Goal: Information Seeking & Learning: Learn about a topic

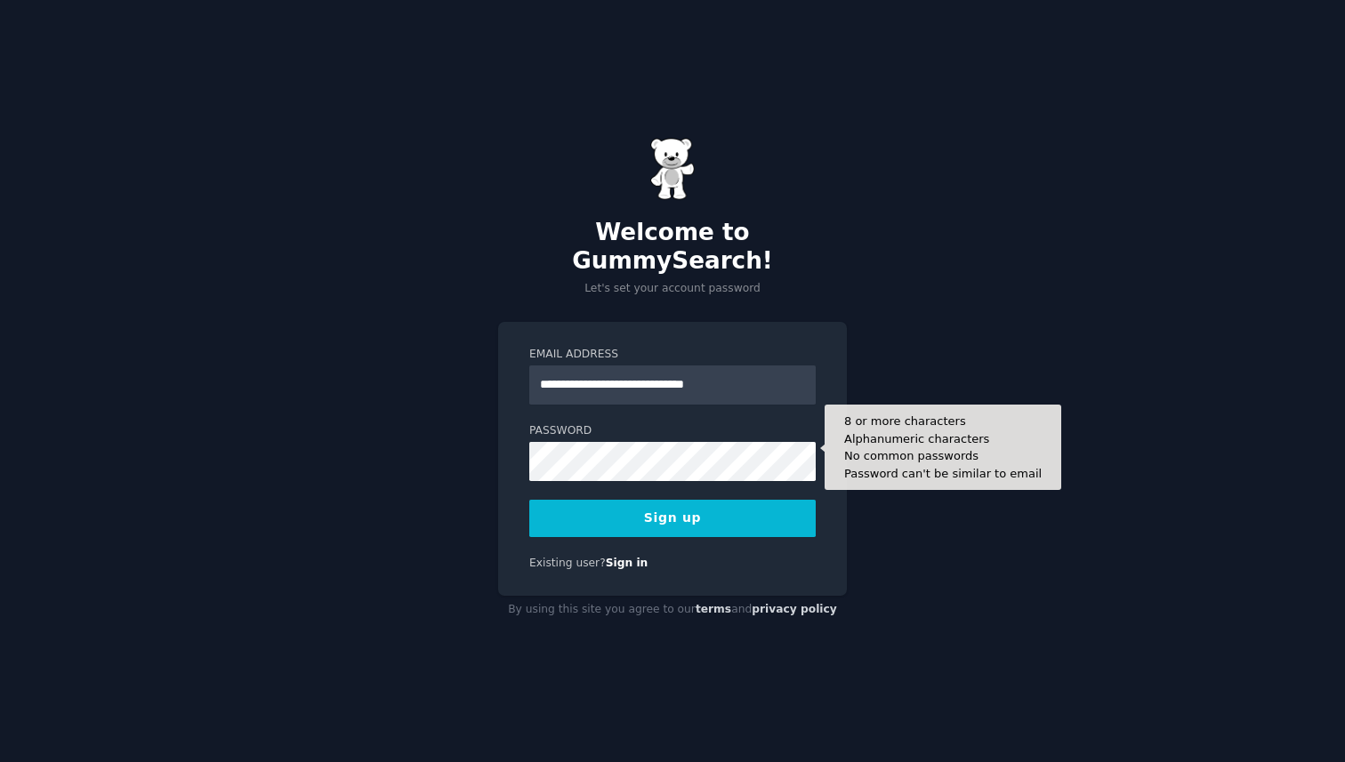
type input "**********"
click at [529, 500] on button "Sign up" at bounding box center [672, 518] width 286 height 37
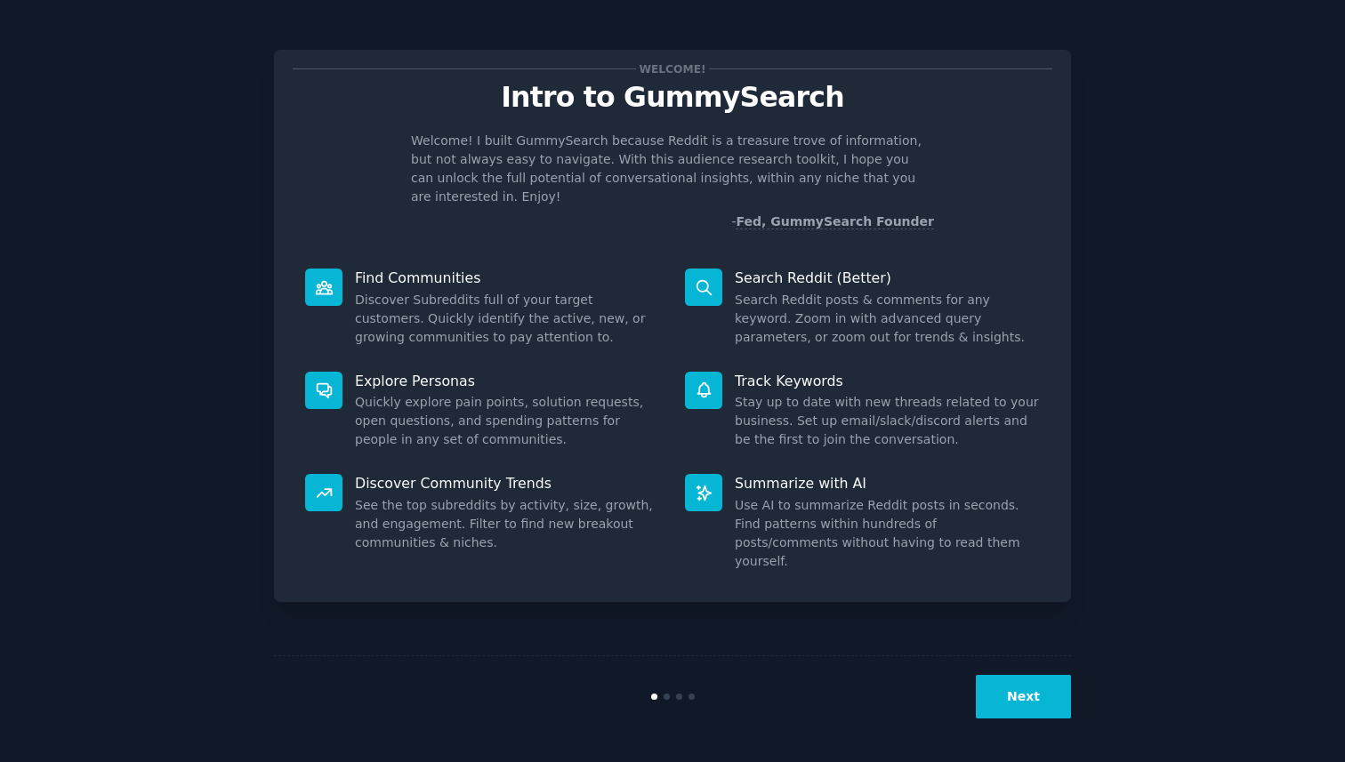
click at [1018, 691] on button "Next" at bounding box center [1023, 697] width 95 height 44
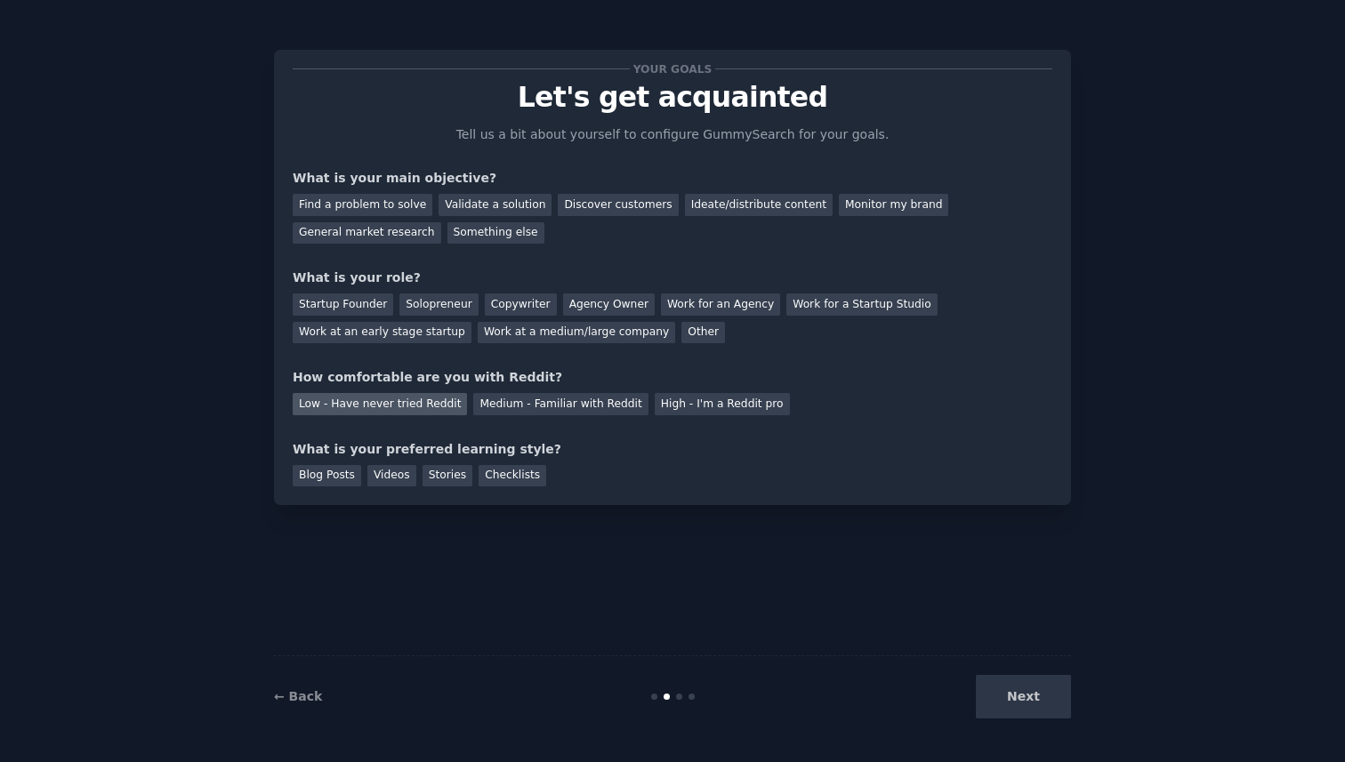
click at [414, 406] on div "Low - Have never tried Reddit" at bounding box center [380, 404] width 174 height 22
click at [441, 298] on div "Solopreneur" at bounding box center [438, 305] width 78 height 22
click at [500, 201] on div "Validate a solution" at bounding box center [495, 205] width 113 height 22
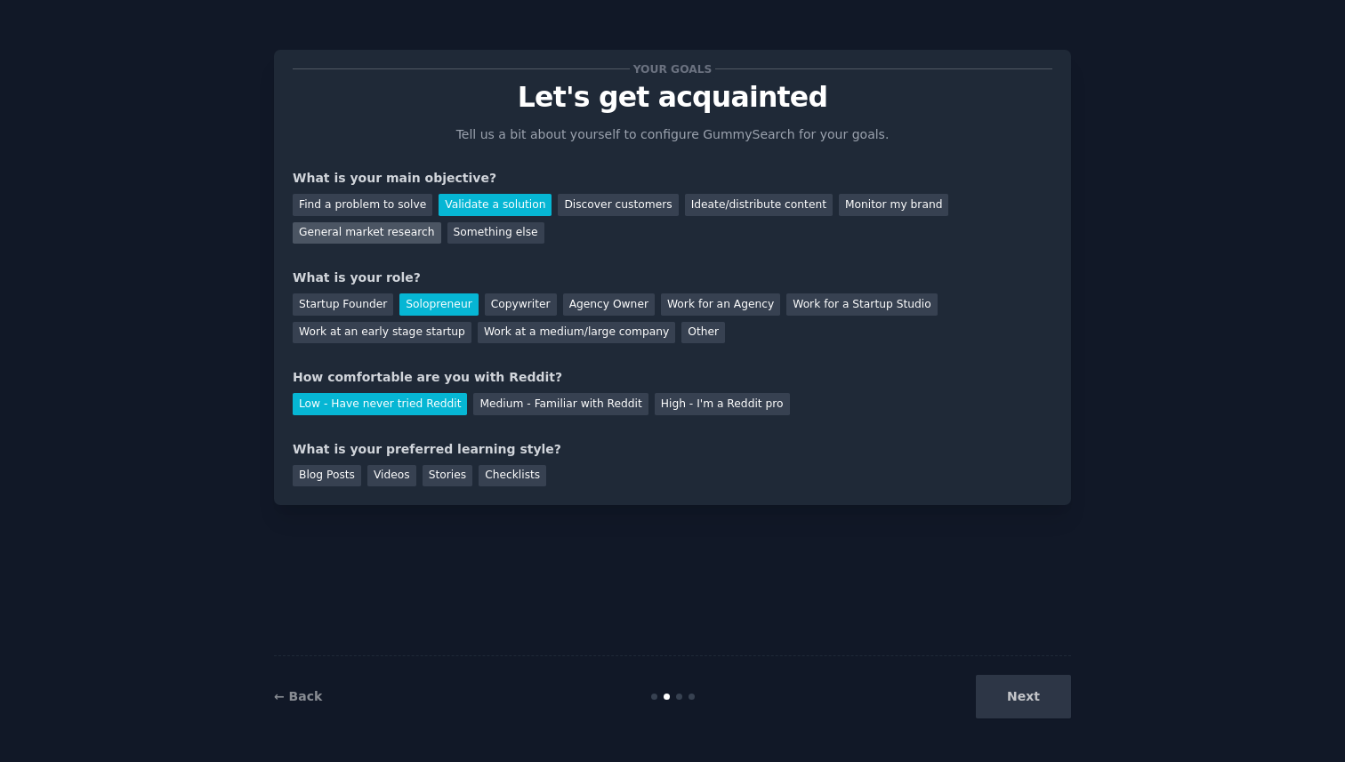
click at [374, 228] on div "General market research" at bounding box center [367, 233] width 149 height 22
click at [1027, 691] on div "Next" at bounding box center [938, 697] width 266 height 44
click at [1030, 706] on div "Next" at bounding box center [938, 697] width 266 height 44
click at [518, 477] on div "Checklists" at bounding box center [513, 476] width 68 height 22
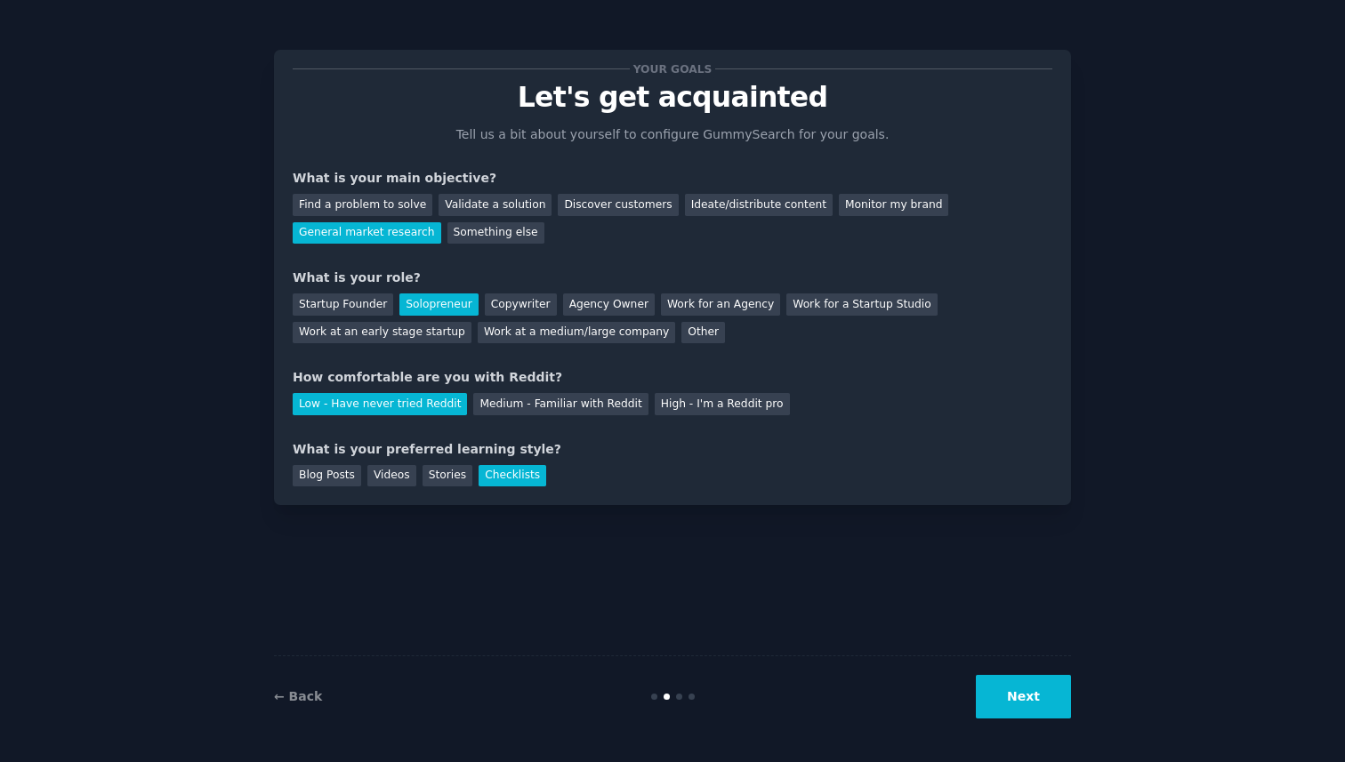
click at [1028, 698] on button "Next" at bounding box center [1023, 697] width 95 height 44
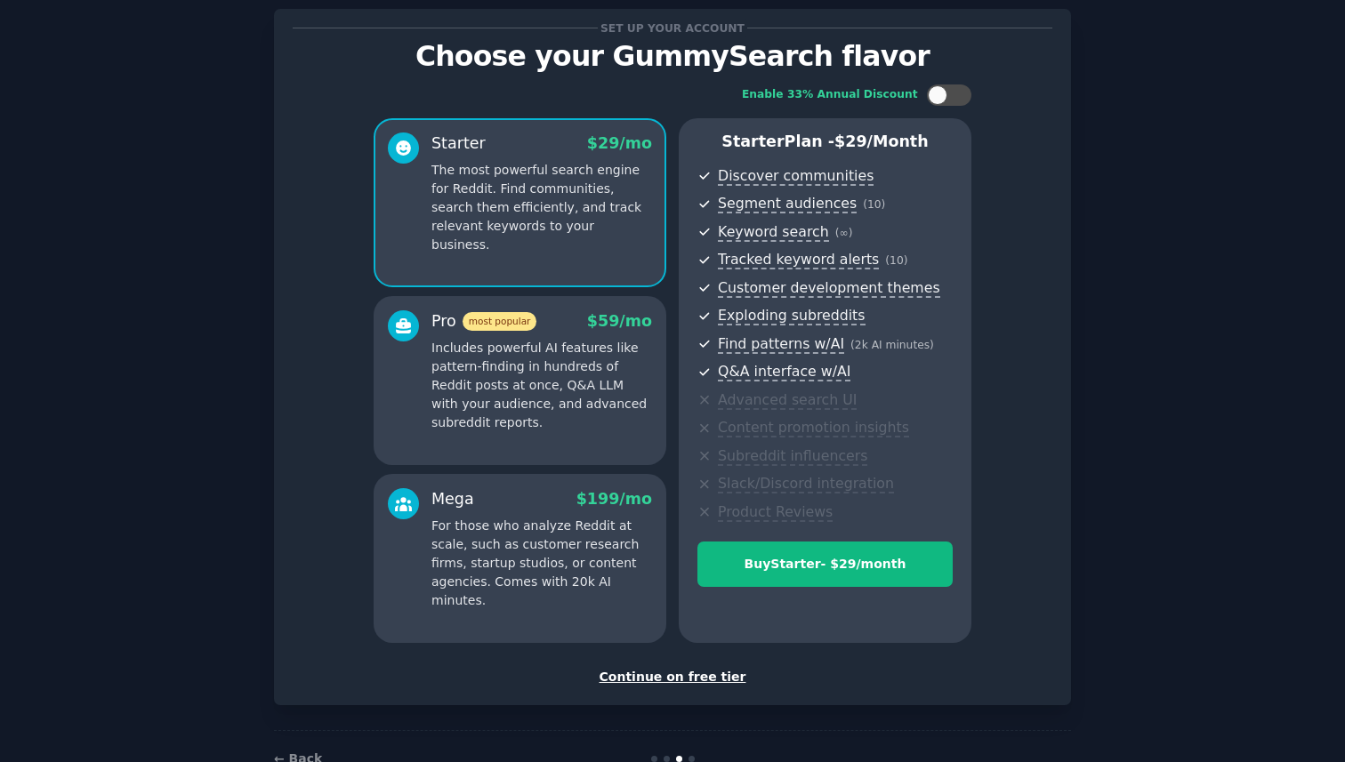
scroll to position [91, 0]
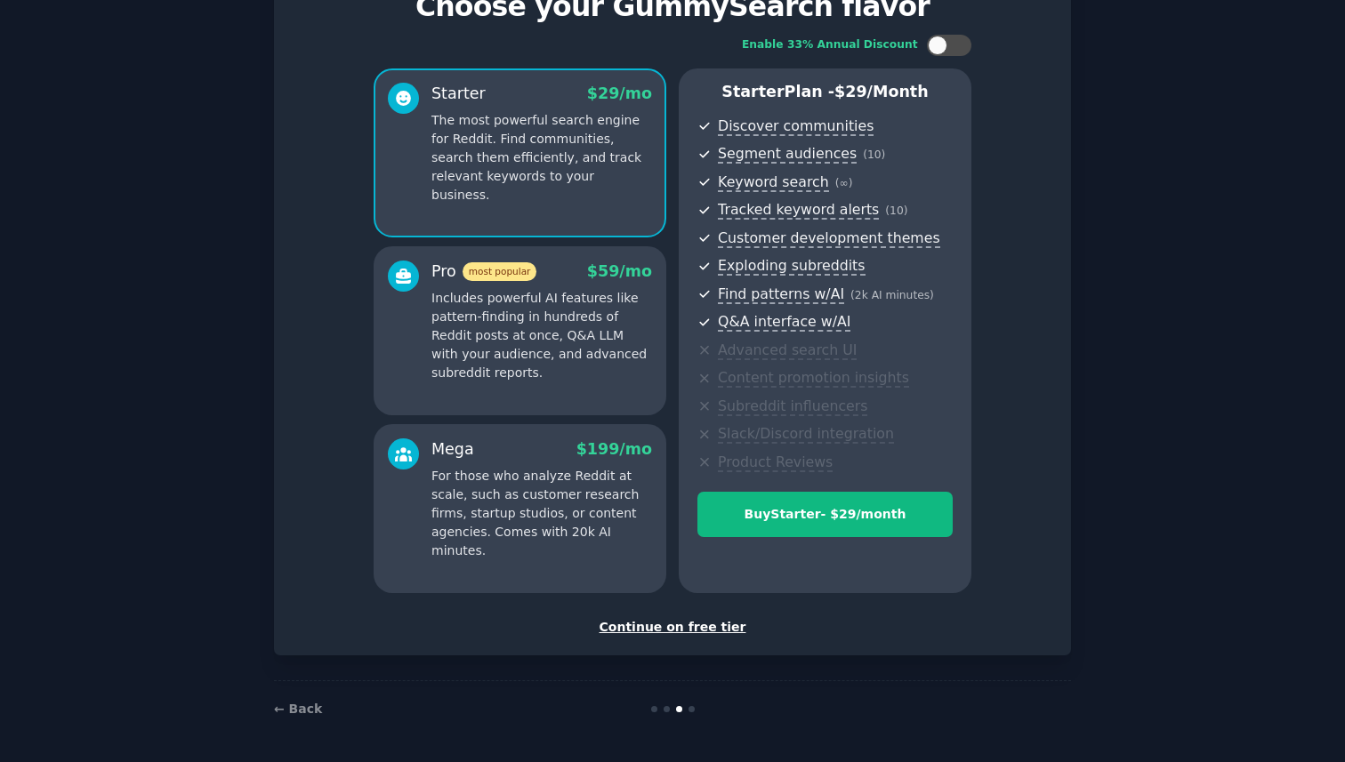
click at [672, 632] on div "Continue on free tier" at bounding box center [673, 627] width 760 height 19
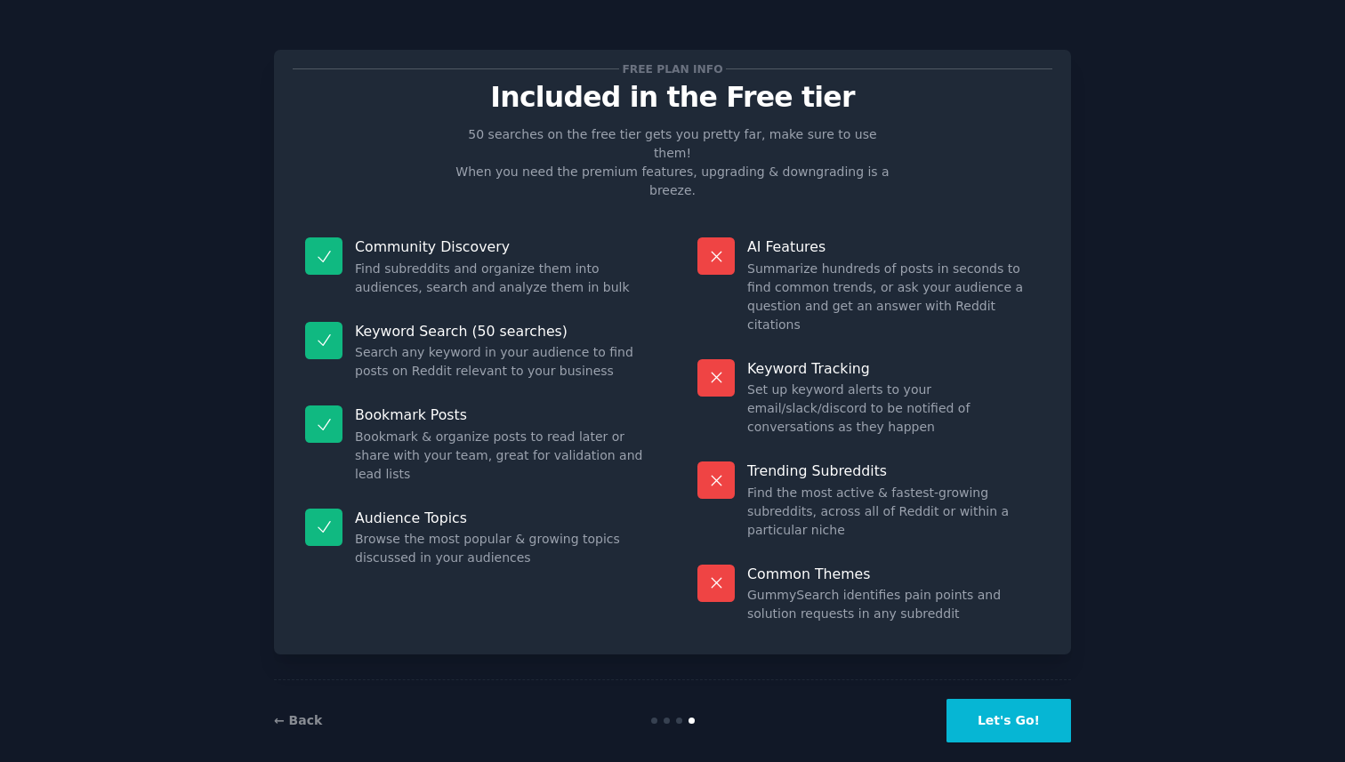
click at [1012, 699] on button "Let's Go!" at bounding box center [1009, 721] width 125 height 44
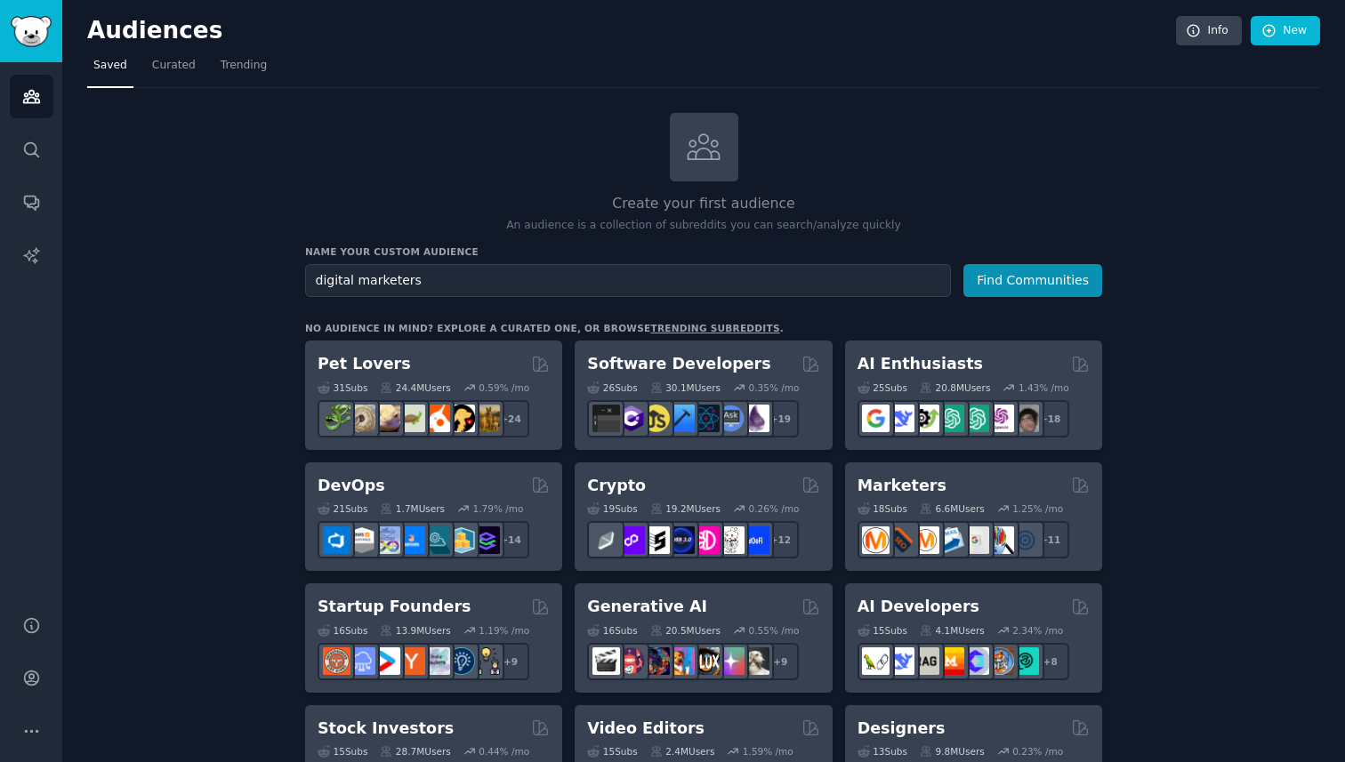
type input "digital marketers"
click at [963, 264] on button "Find Communities" at bounding box center [1032, 280] width 139 height 33
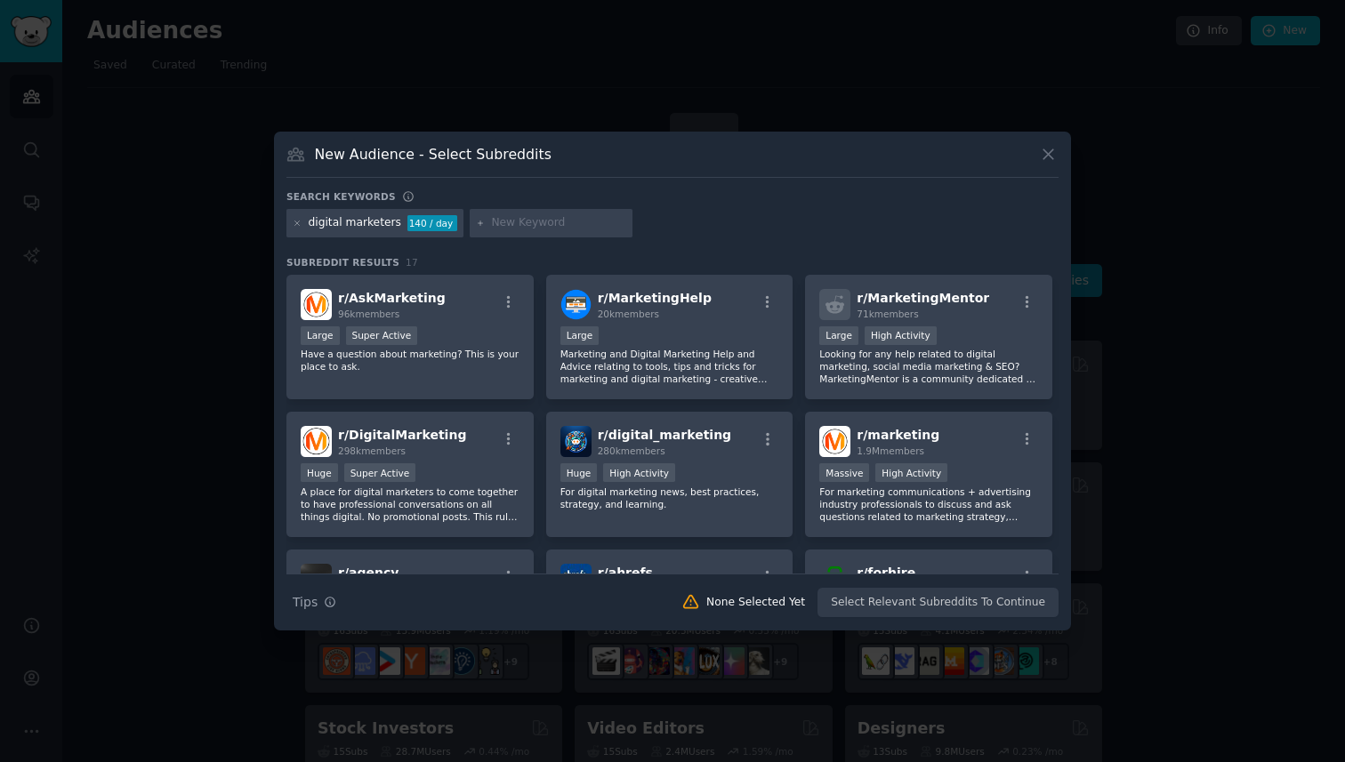
click at [494, 222] on input "text" at bounding box center [558, 223] width 135 height 16
type input "seo"
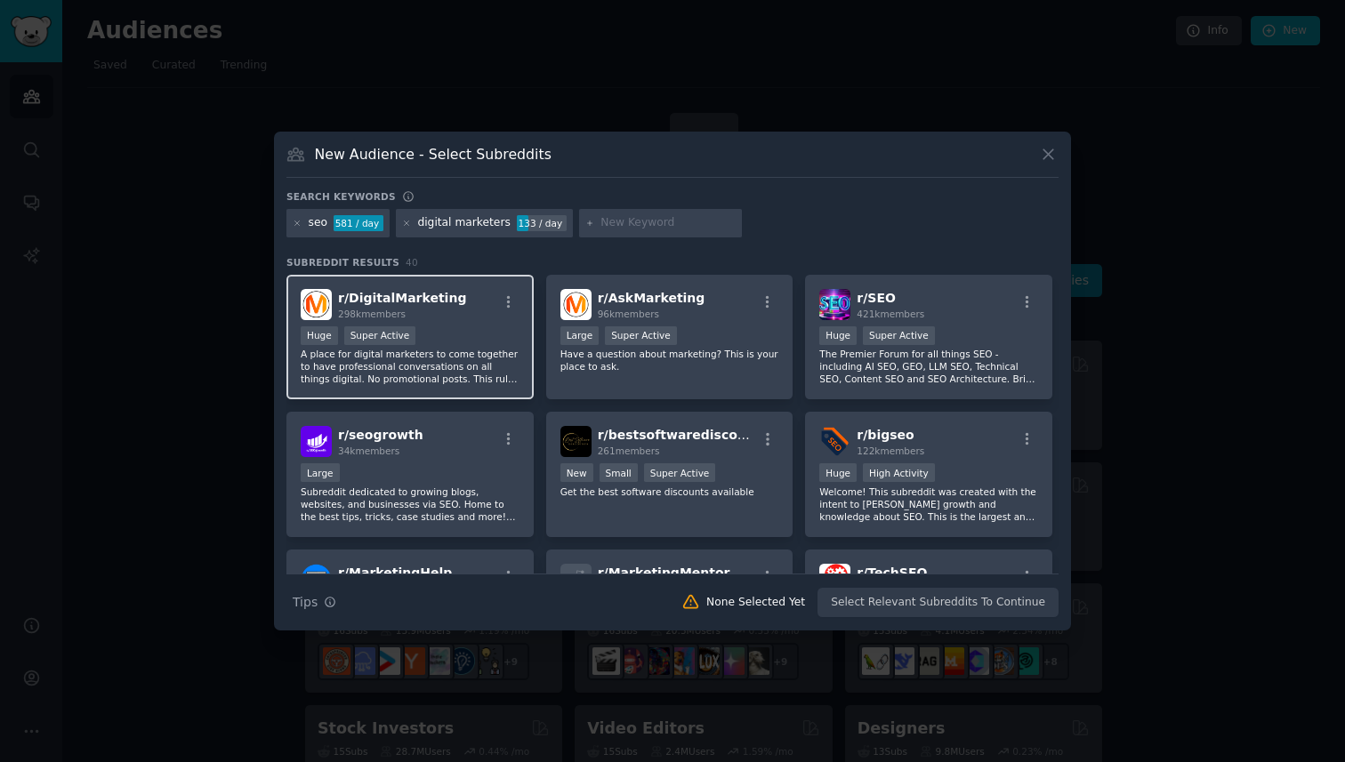
click at [470, 362] on p "A place for digital marketers to come together to have professional conversatio…" at bounding box center [410, 366] width 219 height 37
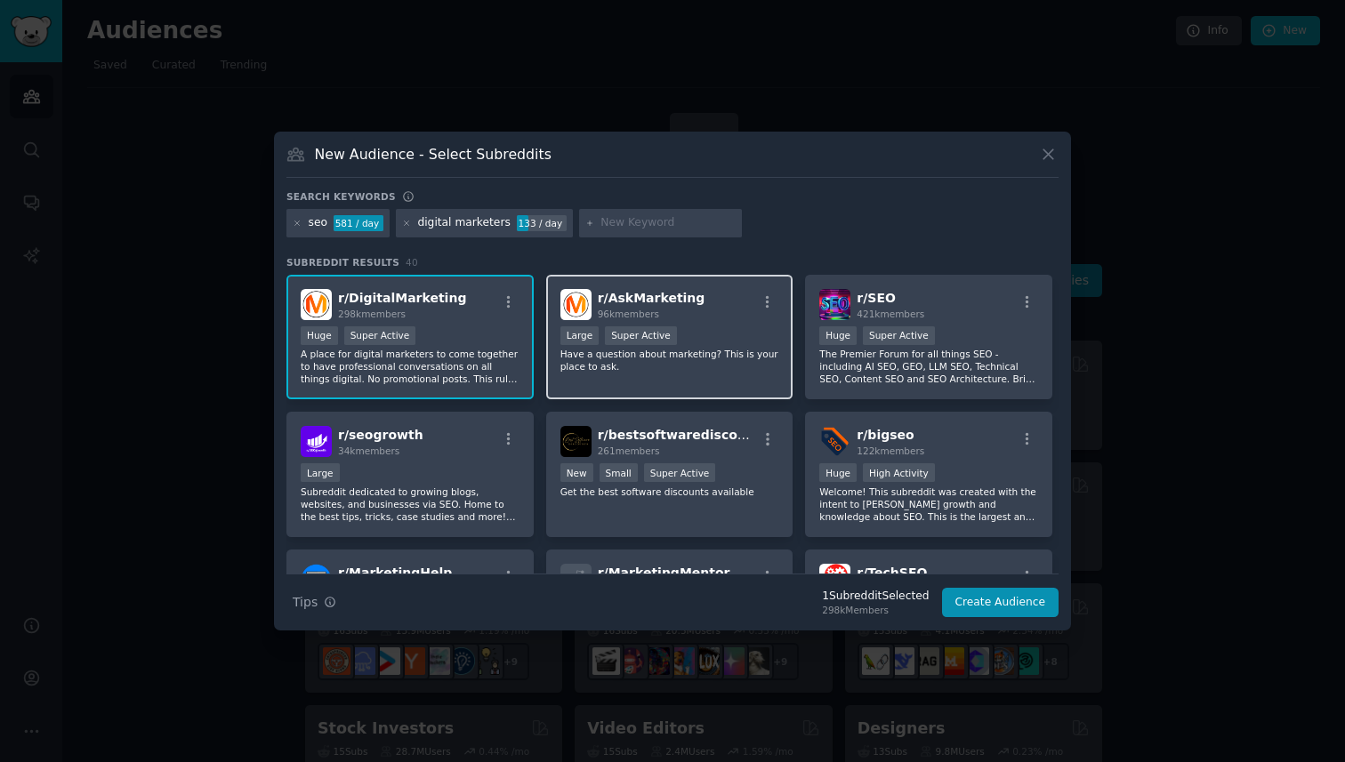
click at [689, 360] on p "Have a question about marketing? This is your place to ask." at bounding box center [669, 360] width 219 height 25
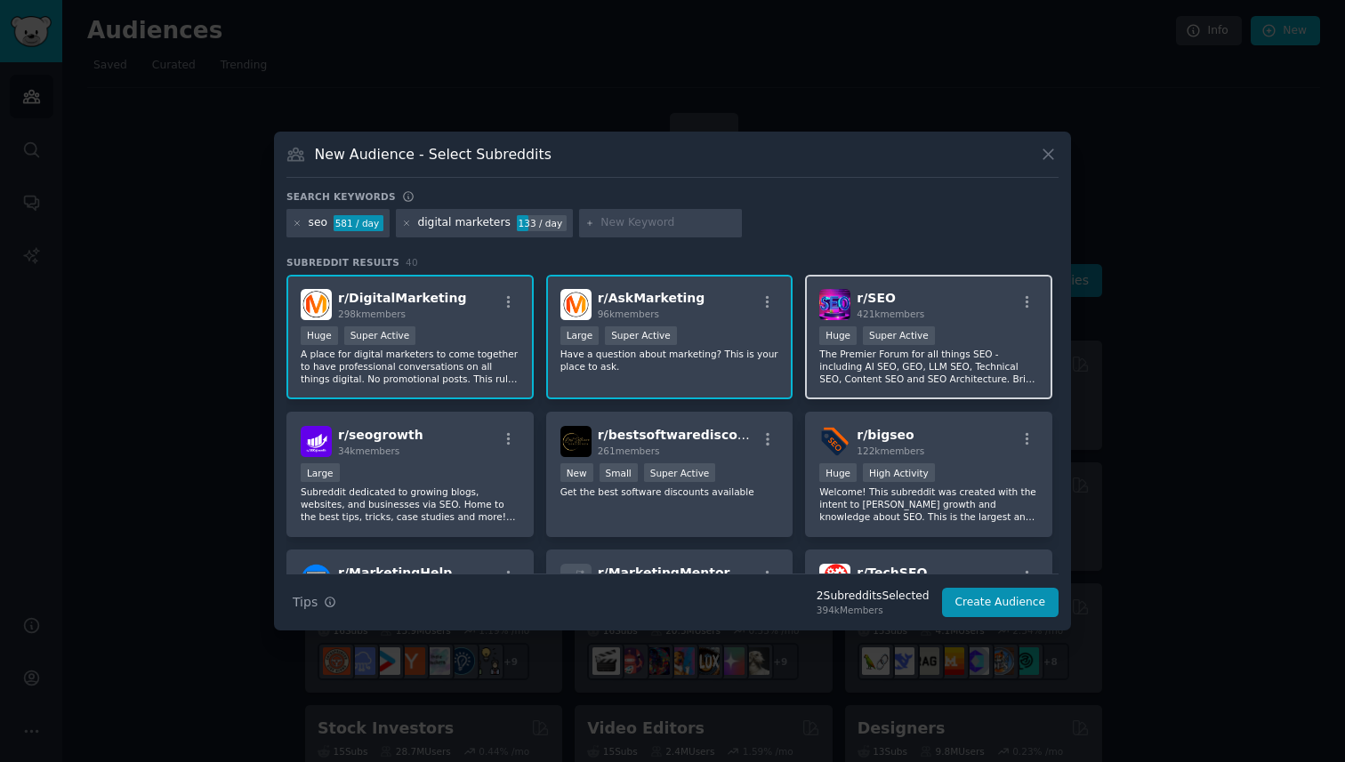
click at [886, 359] on p "The Premier Forum for all things SEO - including AI SEO, GEO, LLM SEO, Technica…" at bounding box center [928, 366] width 219 height 37
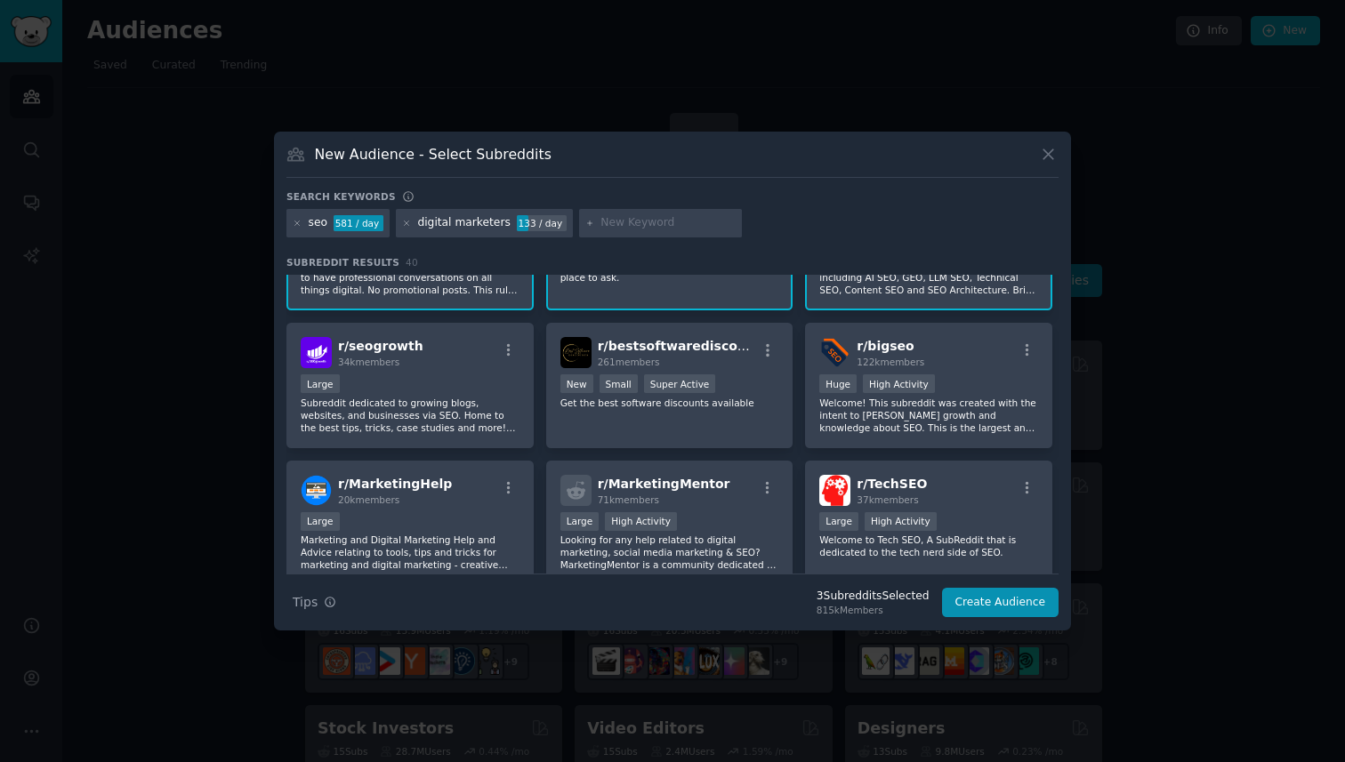
scroll to position [135, 0]
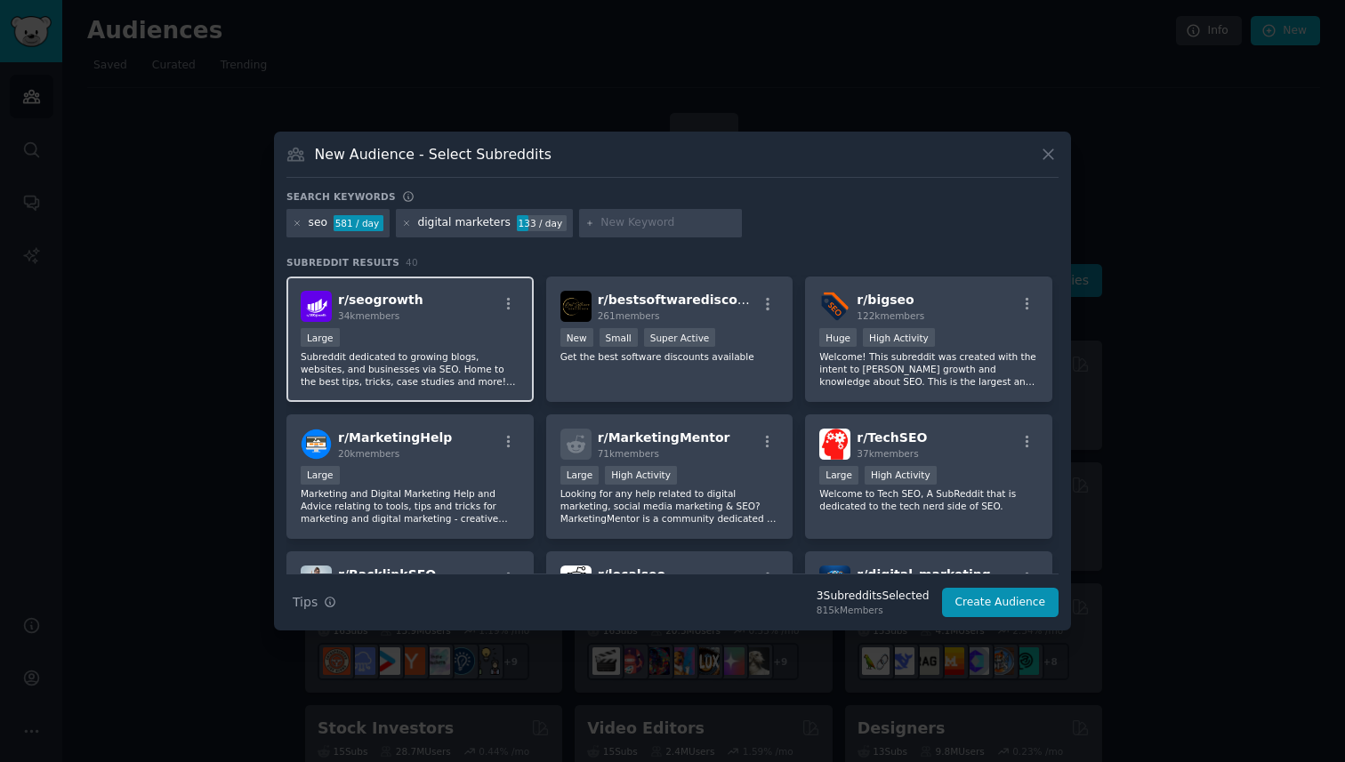
click at [480, 341] on div "Large" at bounding box center [410, 339] width 219 height 22
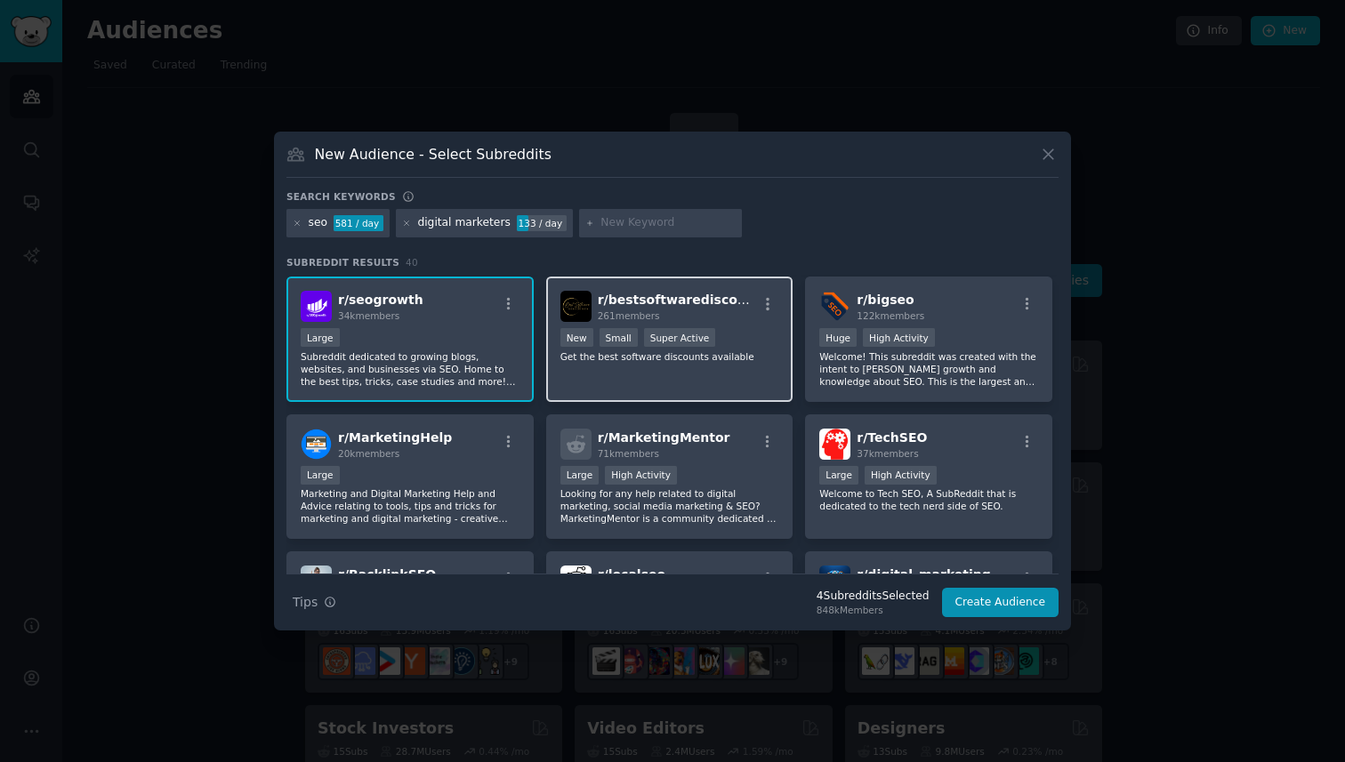
click at [673, 374] on div "r/ bestsoftwarediscounts 261 members New Small Super Active Get the best softwa…" at bounding box center [669, 339] width 247 height 125
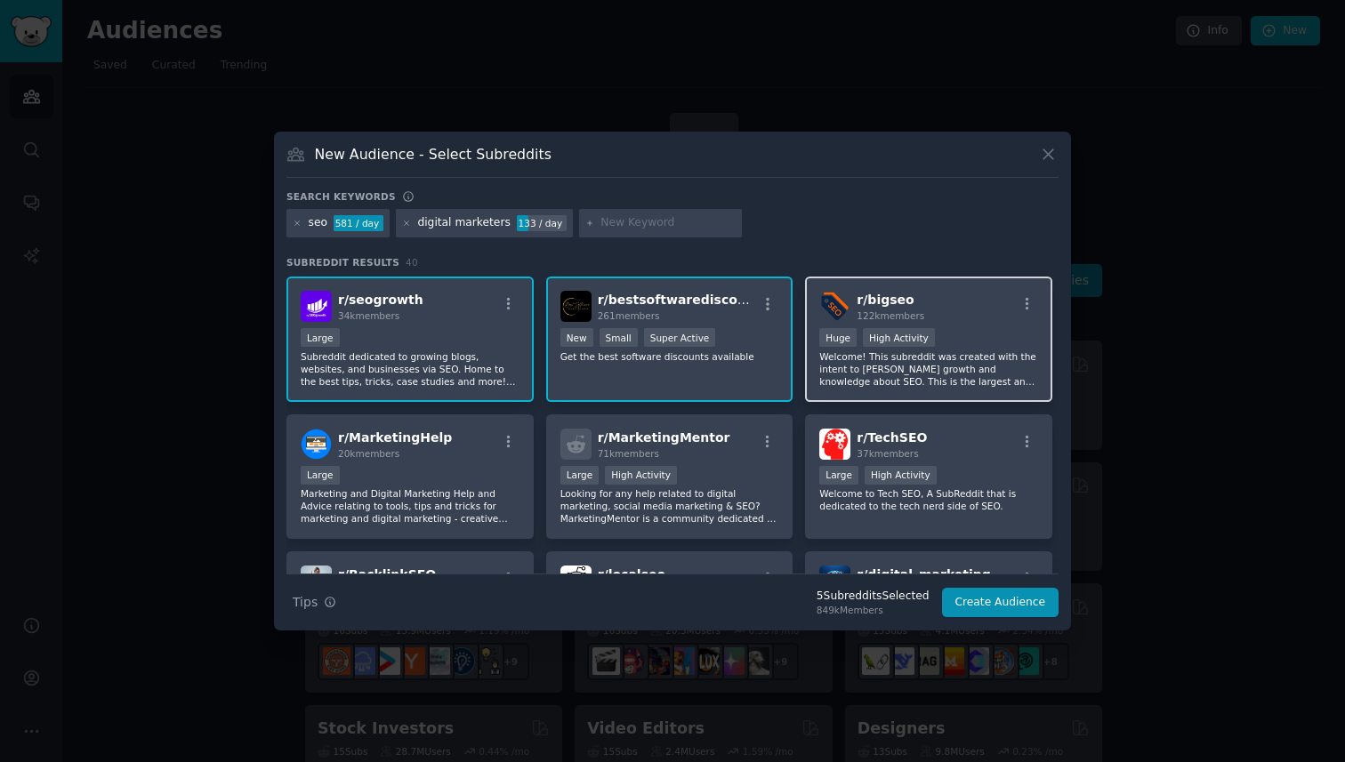
click at [883, 361] on p "Welcome! This subreddit was created with the intent to foster growth and knowle…" at bounding box center [928, 369] width 219 height 37
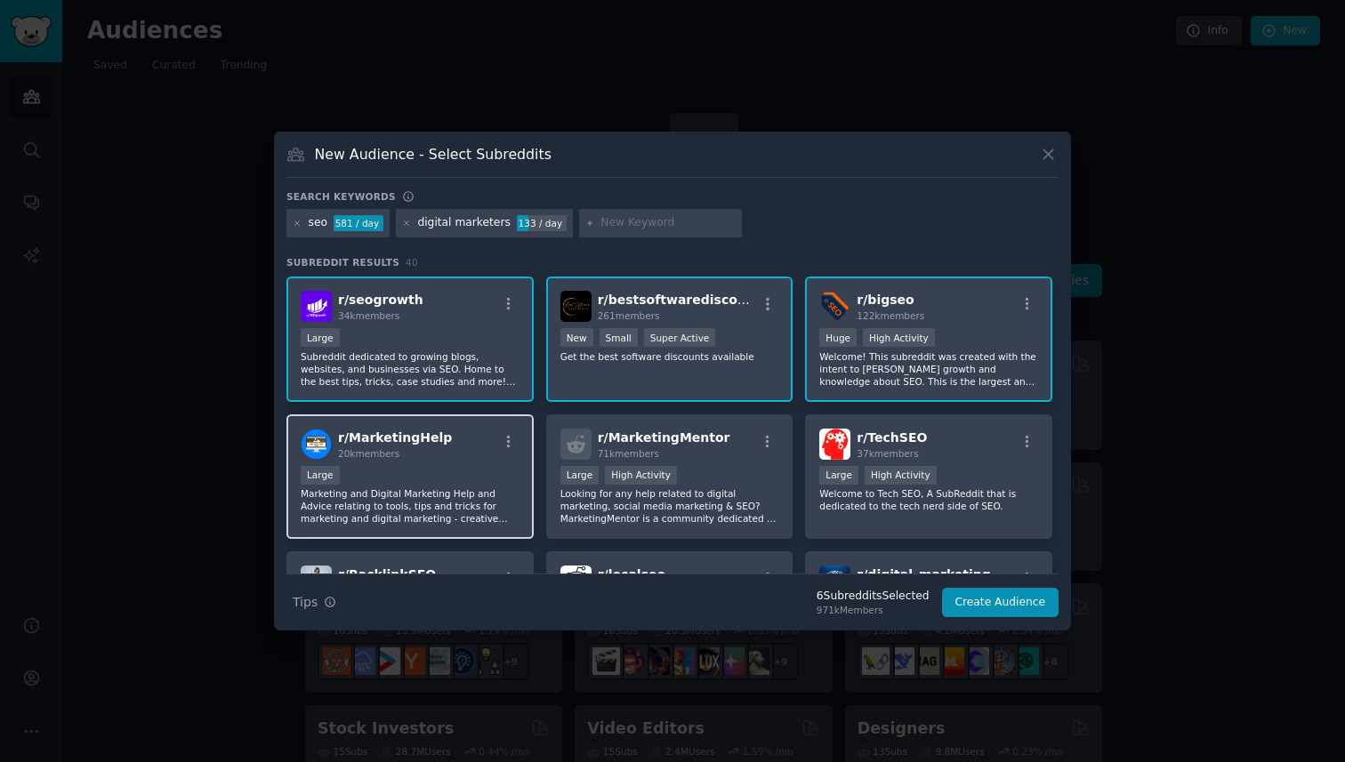
click at [490, 440] on div "r/ MarketingHelp 20k members" at bounding box center [410, 444] width 219 height 31
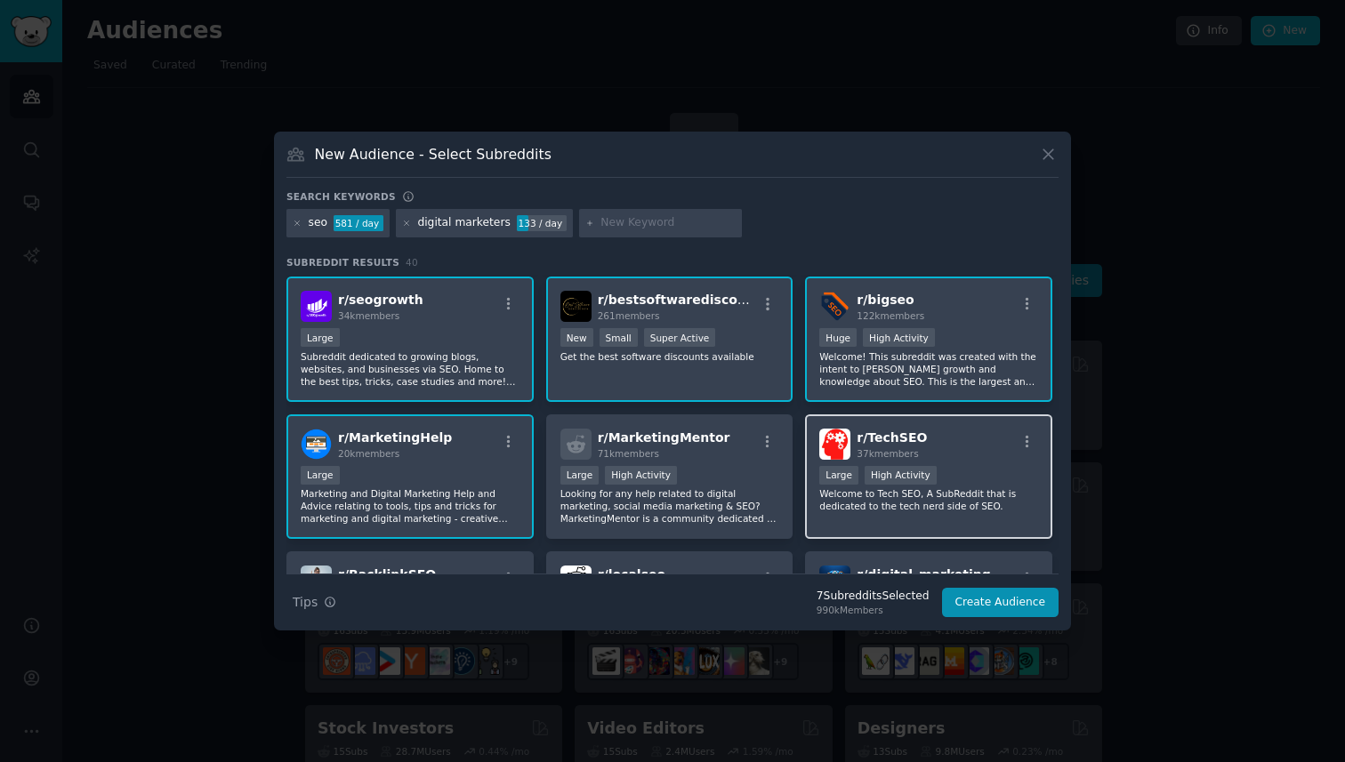
click at [839, 452] on img at bounding box center [834, 444] width 31 height 31
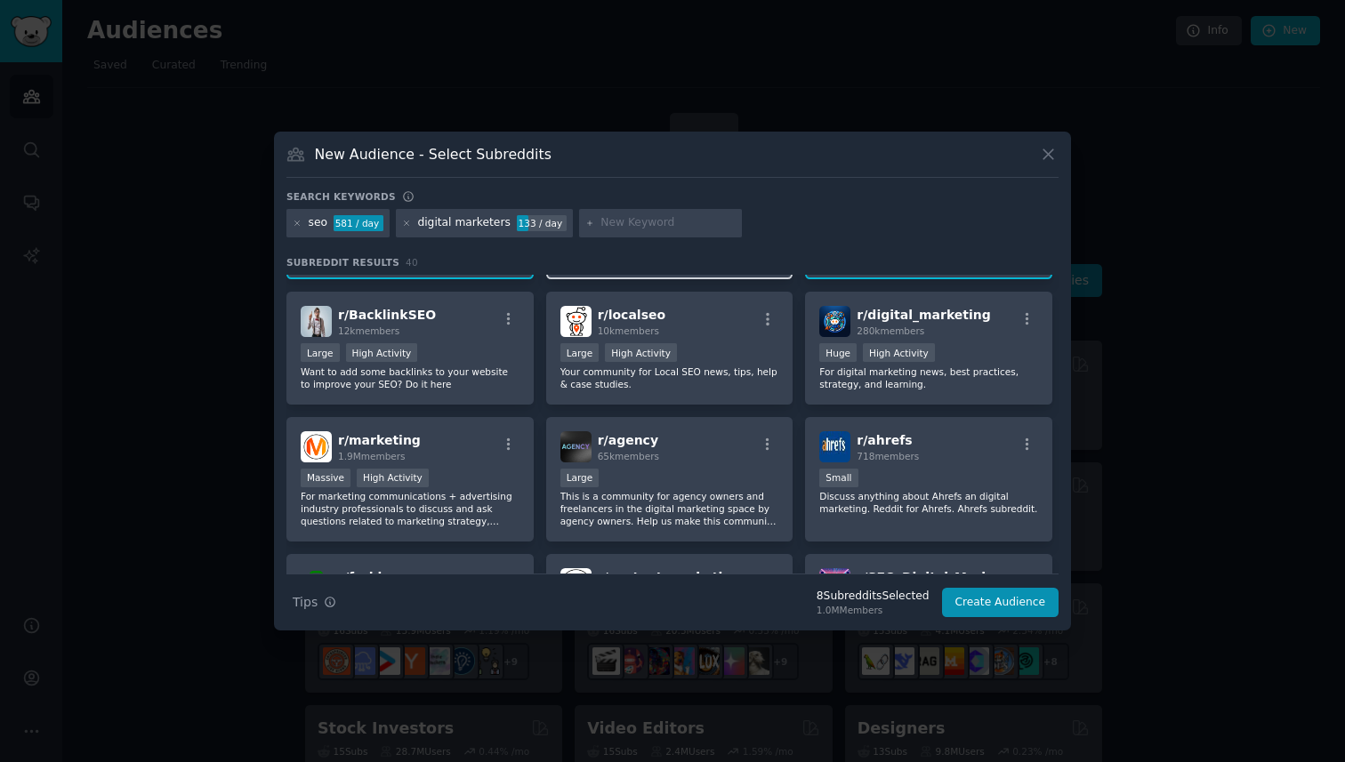
scroll to position [396, 0]
click at [954, 341] on div "r/ digital_marketing 280k members >= 80th percentile for submissions / day Huge…" at bounding box center [928, 347] width 247 height 113
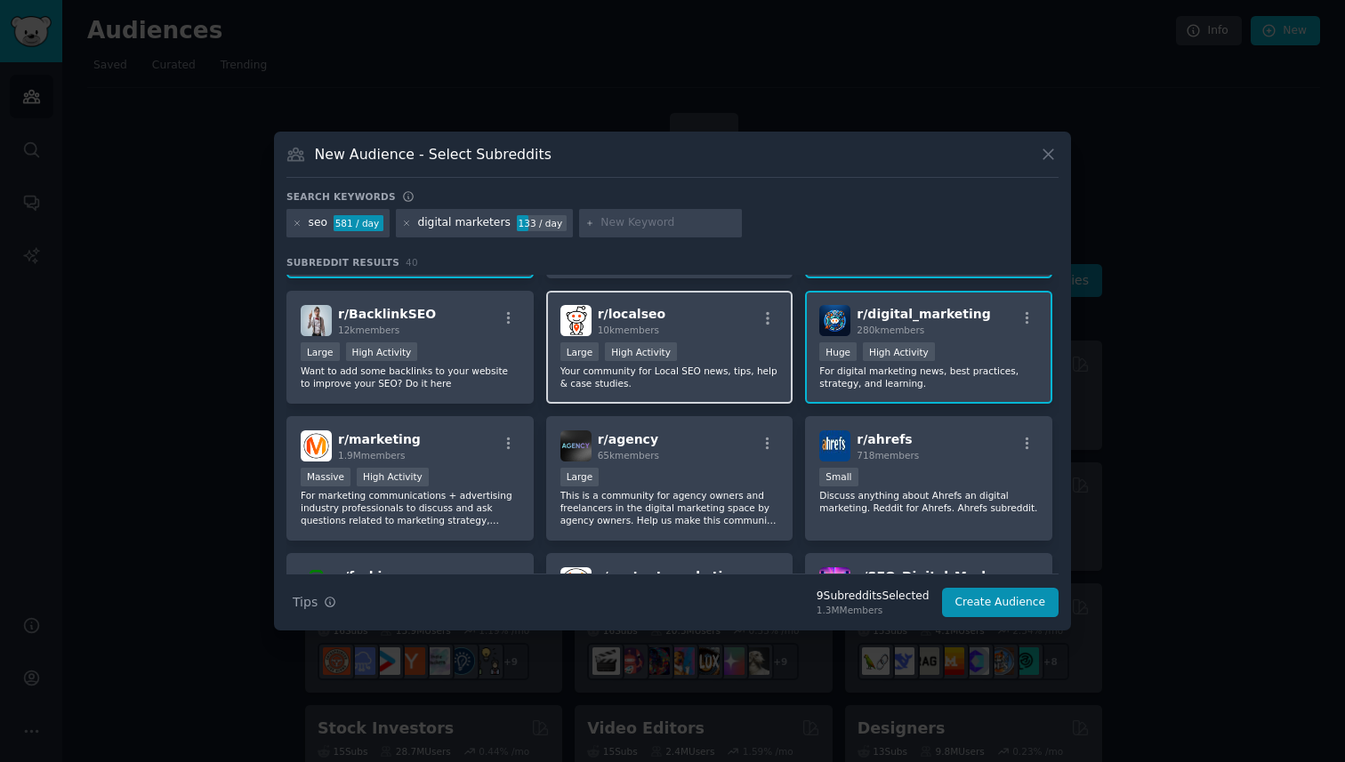
click at [748, 345] on div "Large High Activity" at bounding box center [669, 354] width 219 height 22
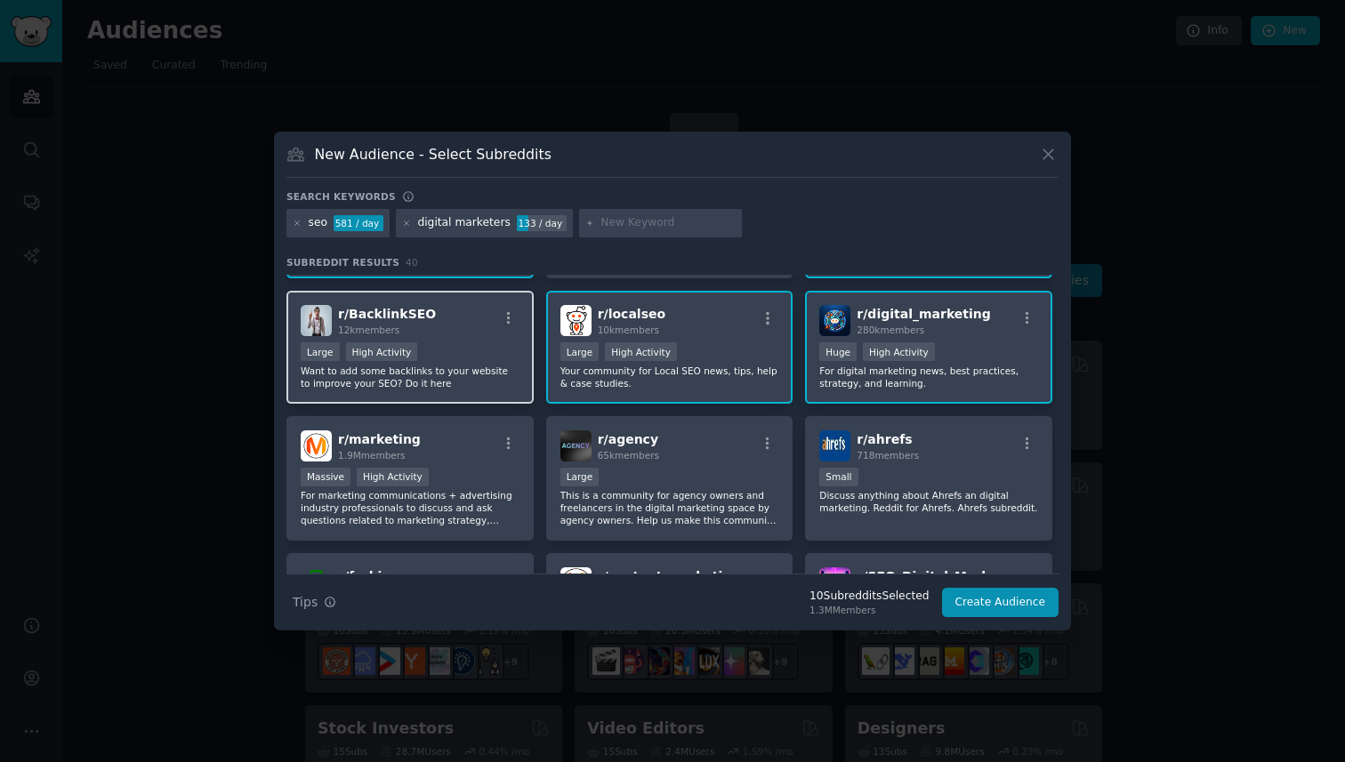
click at [527, 344] on div "r/ BacklinkSEO 12k members Large High Activity Want to add some backlinks to yo…" at bounding box center [409, 347] width 247 height 113
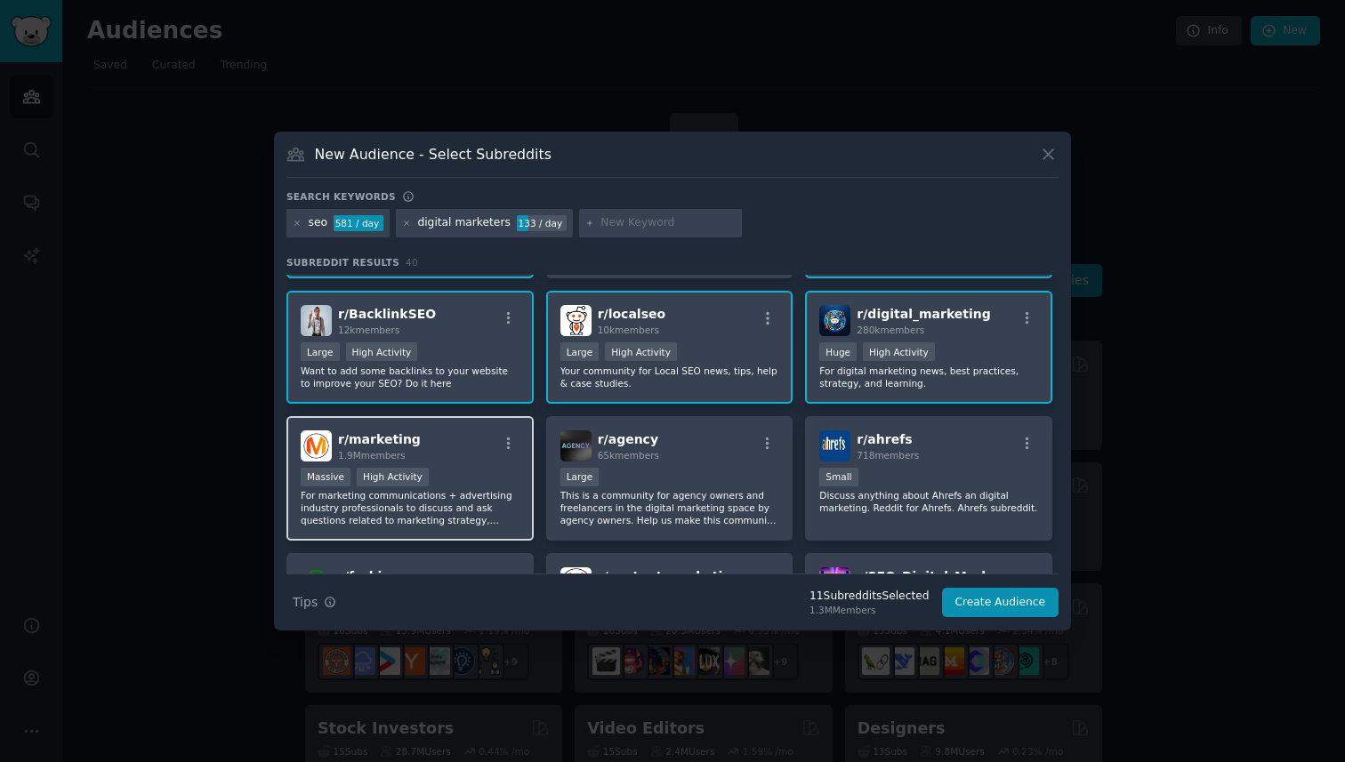
click at [480, 458] on div "r/ marketing 1.9M members" at bounding box center [410, 446] width 219 height 31
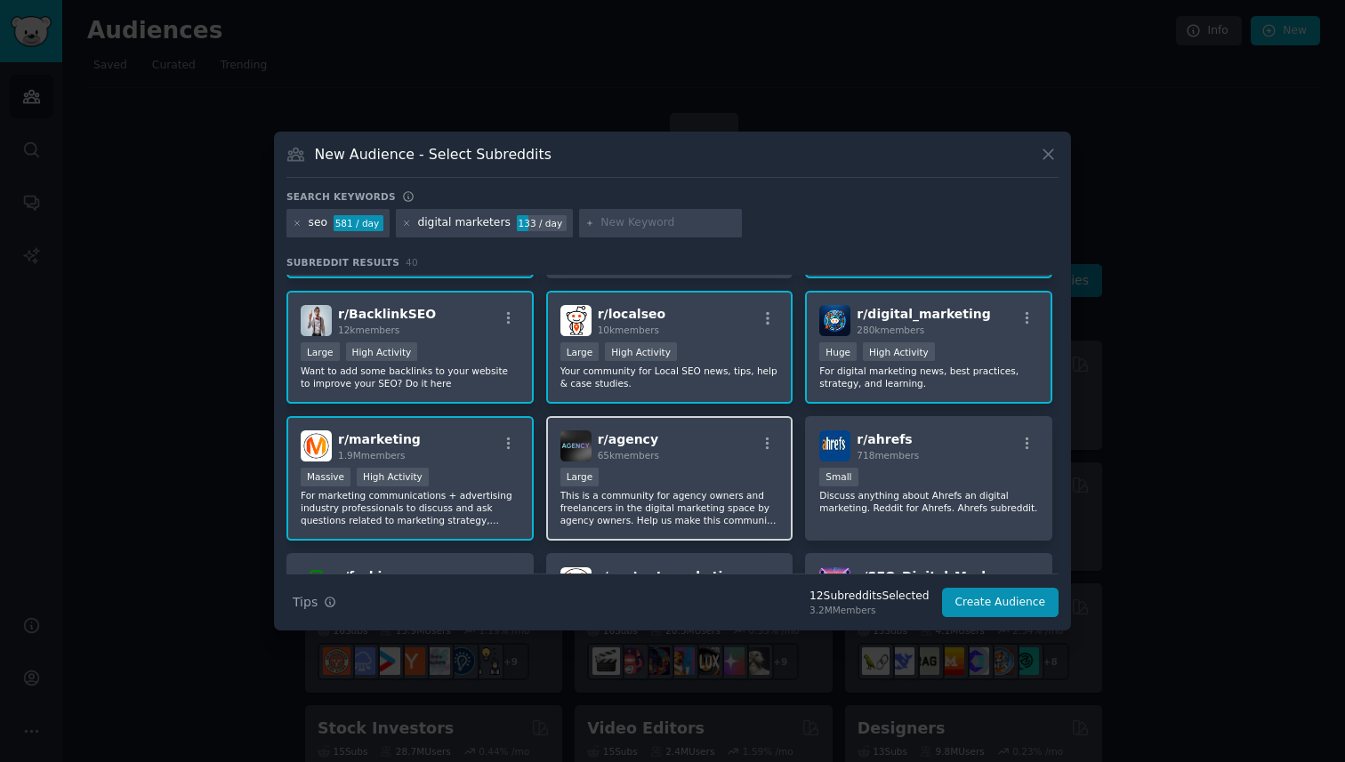
click at [646, 458] on span "65k members" at bounding box center [628, 455] width 61 height 11
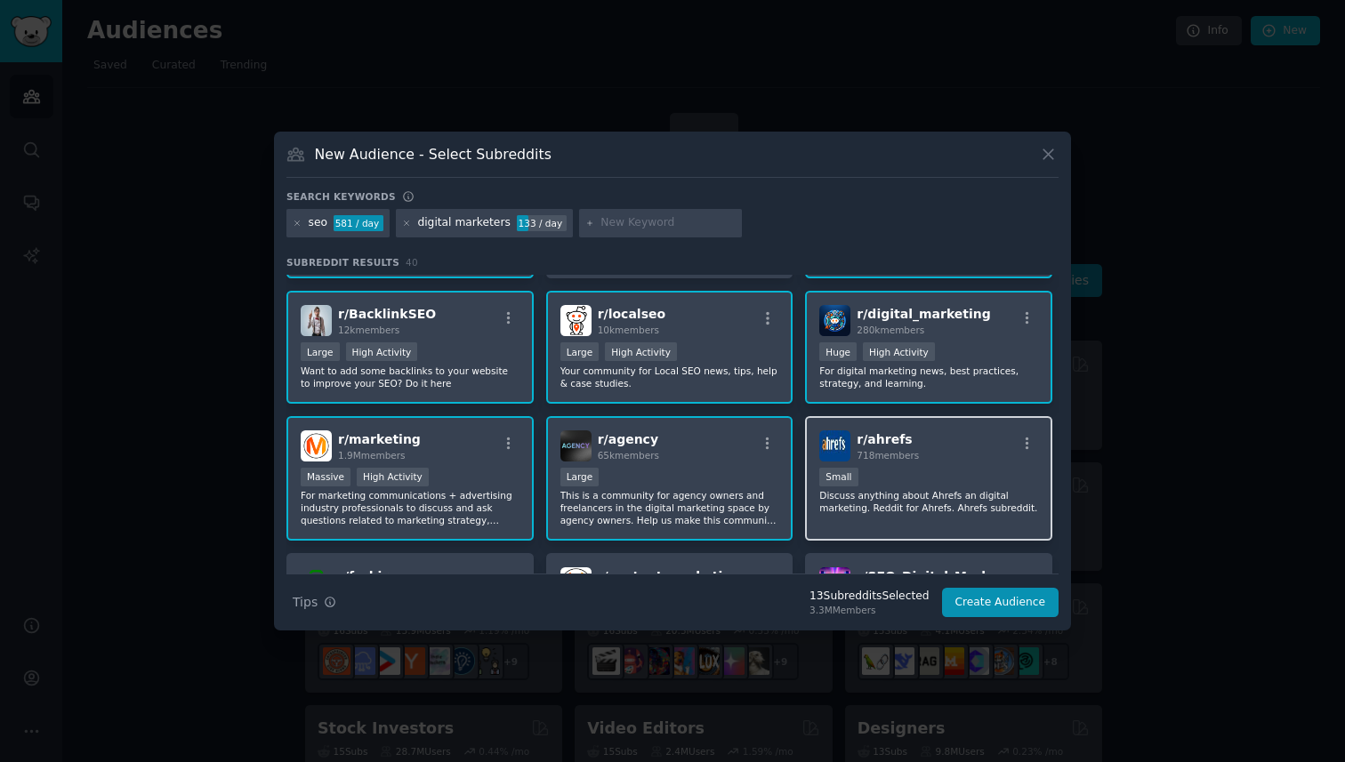
click at [873, 488] on div "Small" at bounding box center [928, 479] width 219 height 22
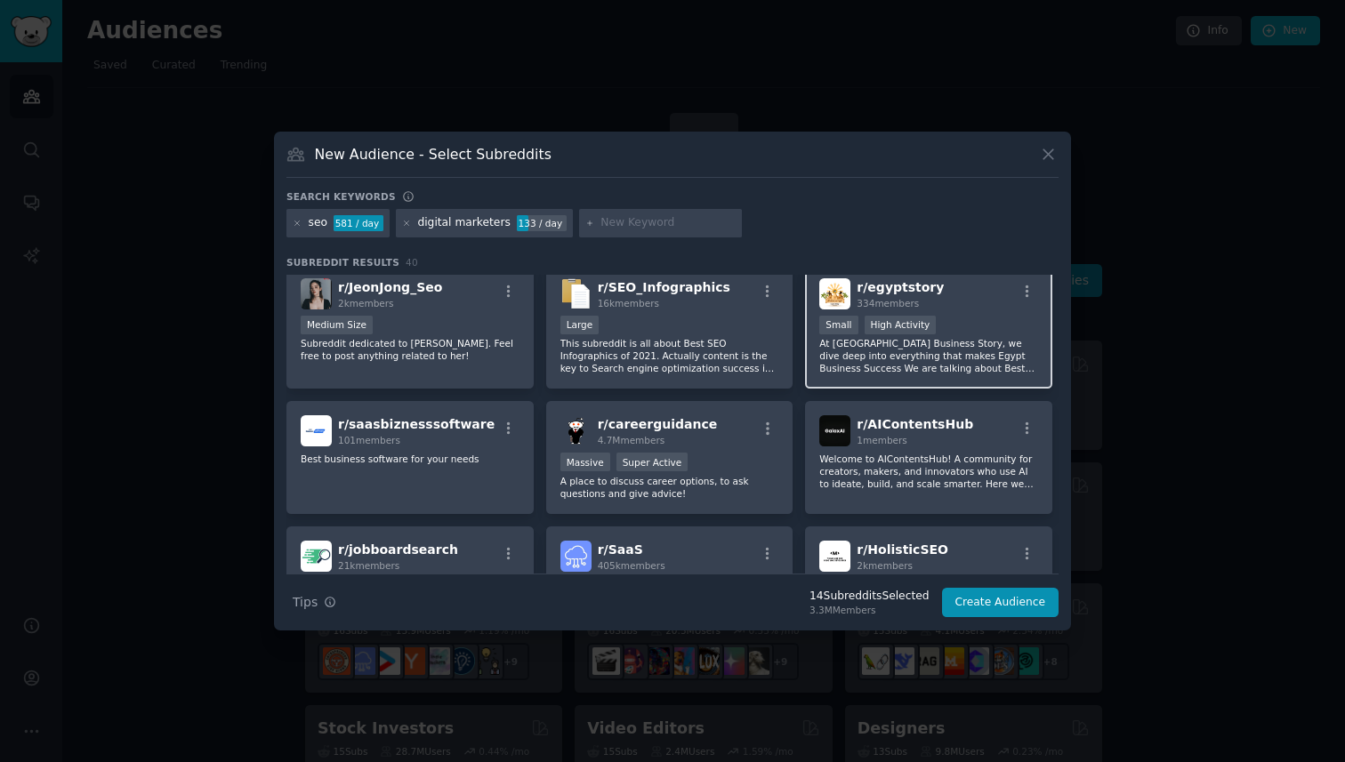
scroll to position [1002, 0]
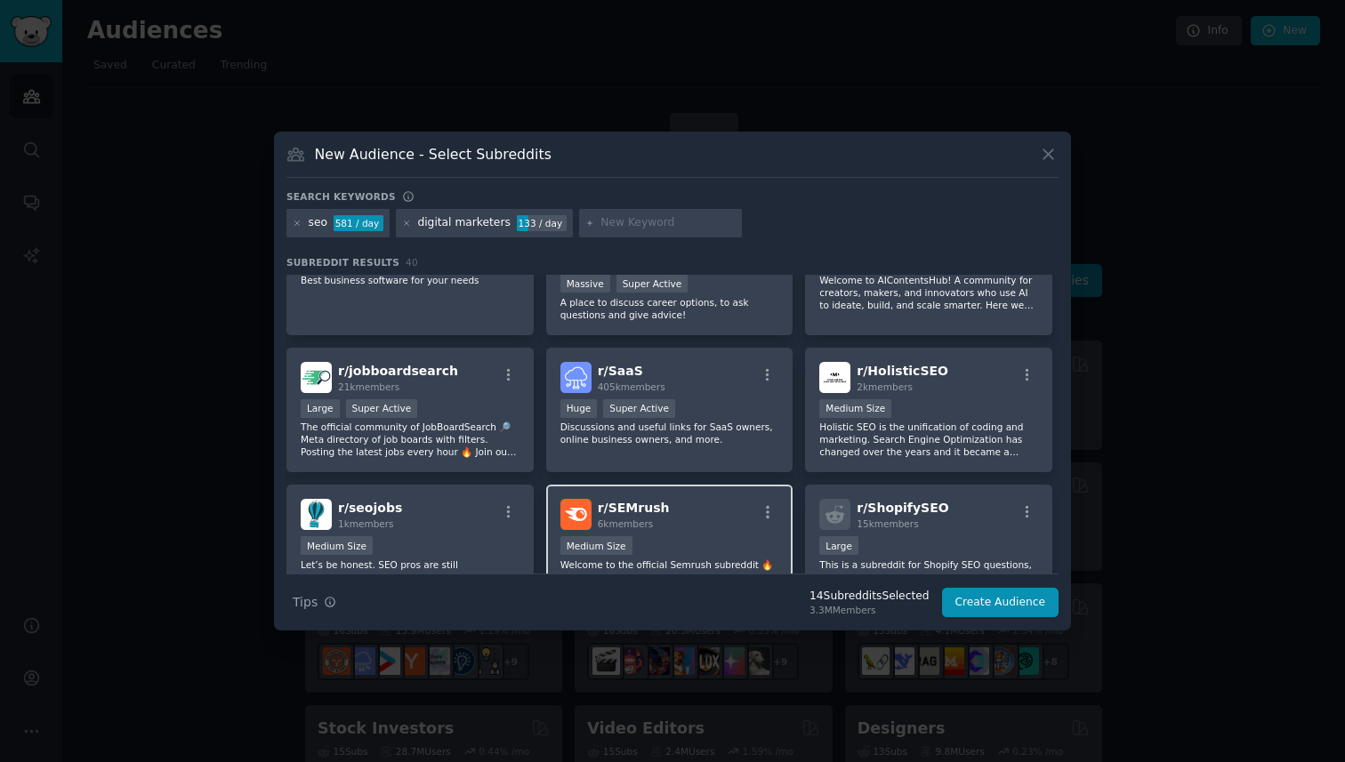
click at [702, 523] on div "r/ SEMrush 6k members" at bounding box center [669, 514] width 219 height 31
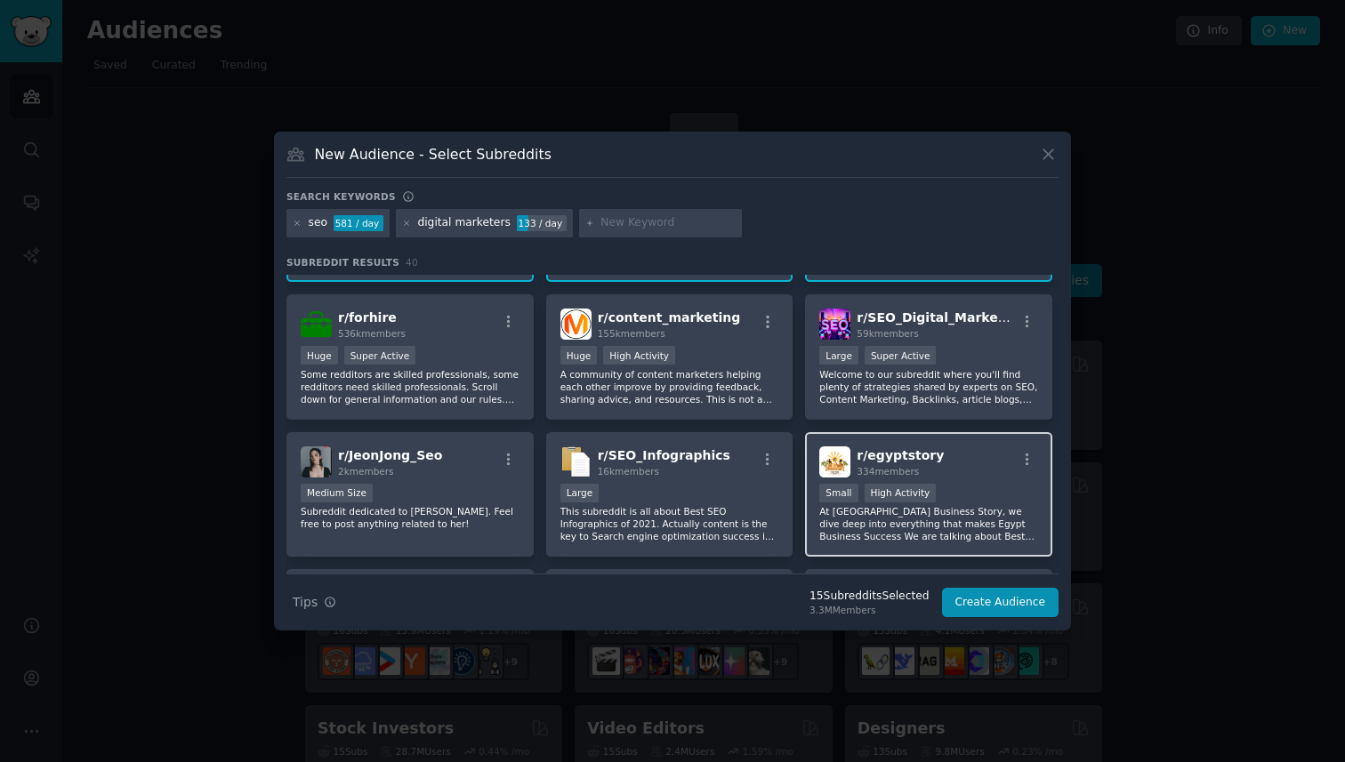
scroll to position [630, 0]
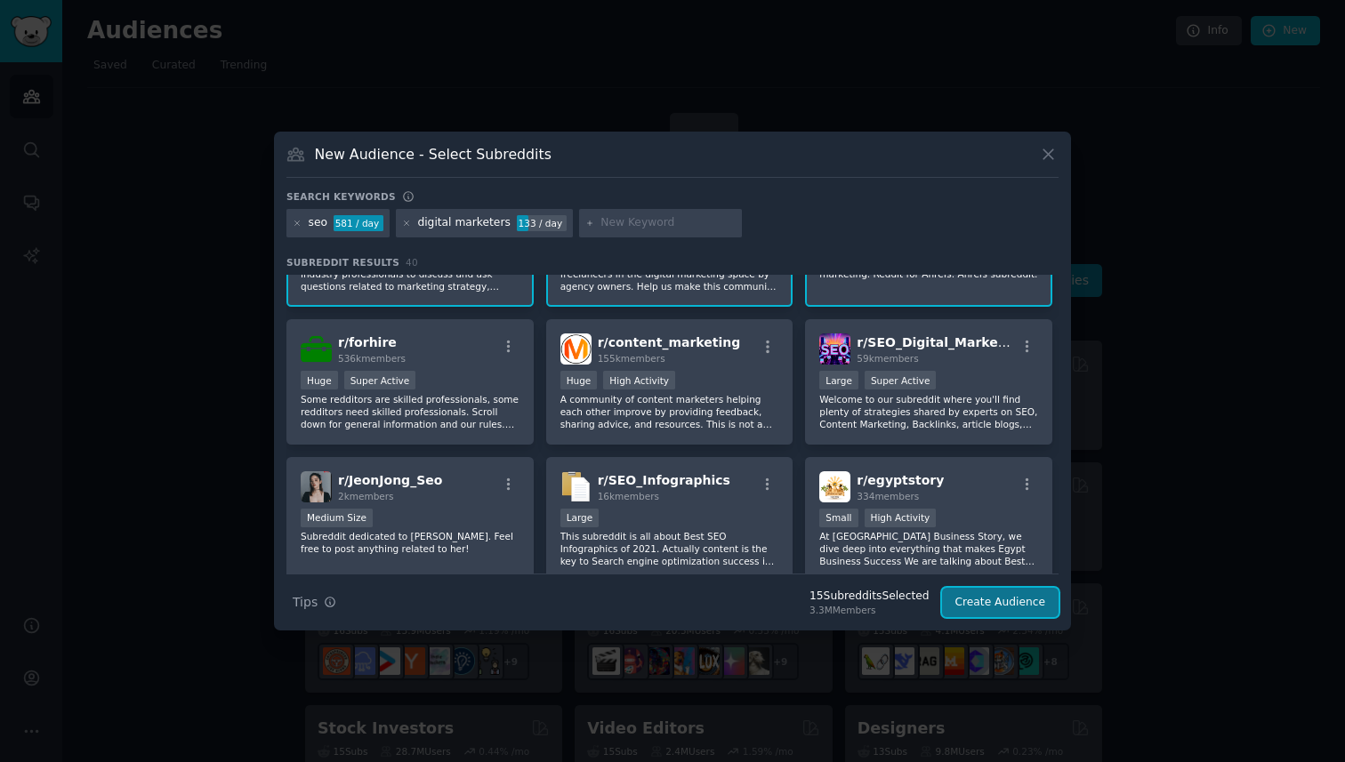
click at [983, 613] on button "Create Audience" at bounding box center [1000, 603] width 117 height 30
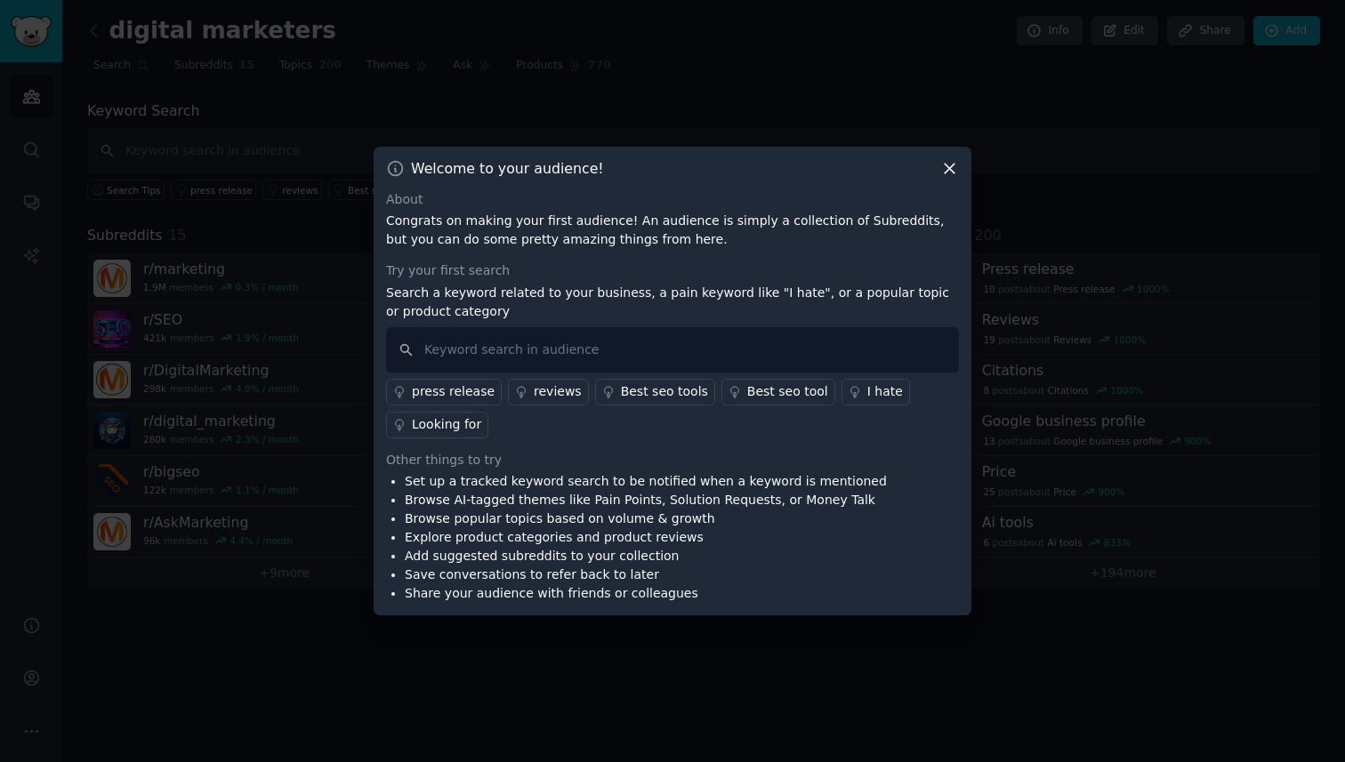
click at [683, 390] on div "Best seo tools" at bounding box center [664, 392] width 87 height 19
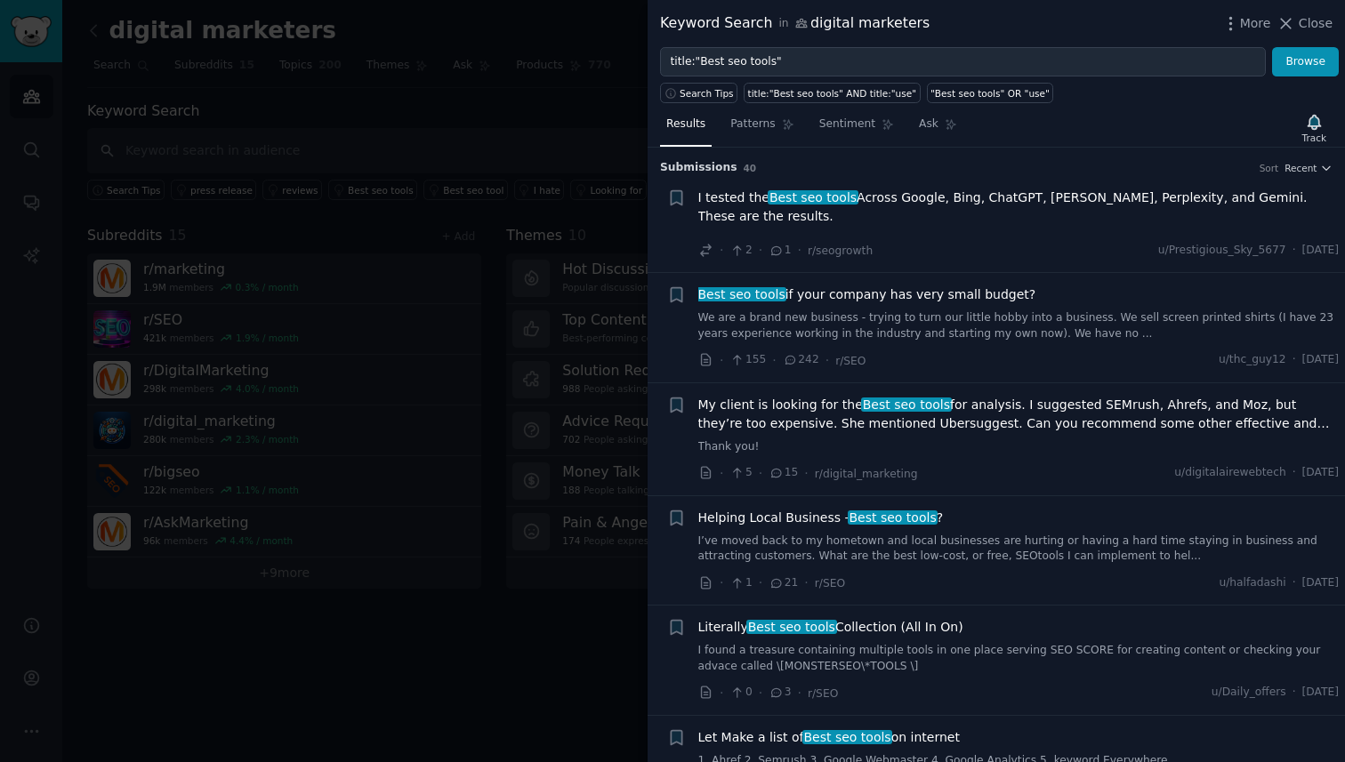
click at [586, 330] on div at bounding box center [672, 381] width 1345 height 762
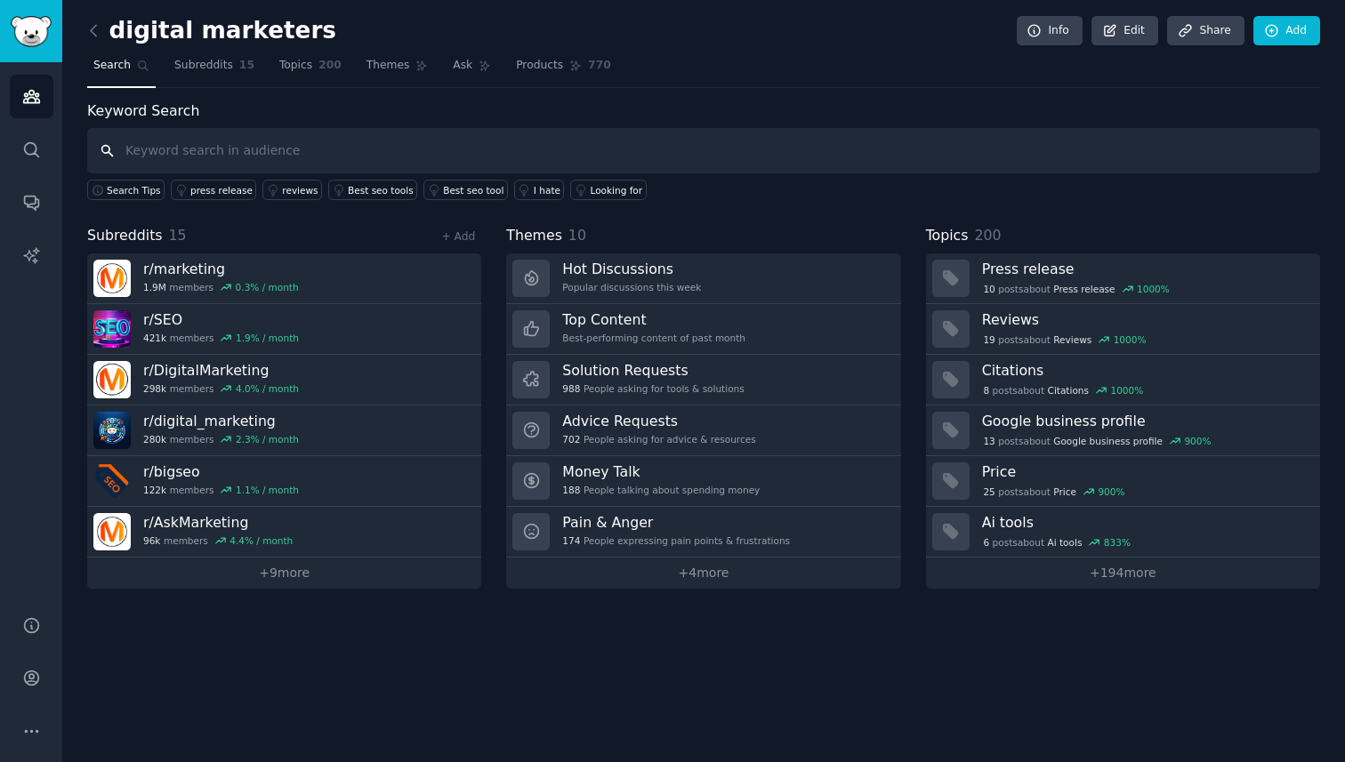
click at [296, 145] on input "text" at bounding box center [703, 150] width 1233 height 45
type input "digitavision"
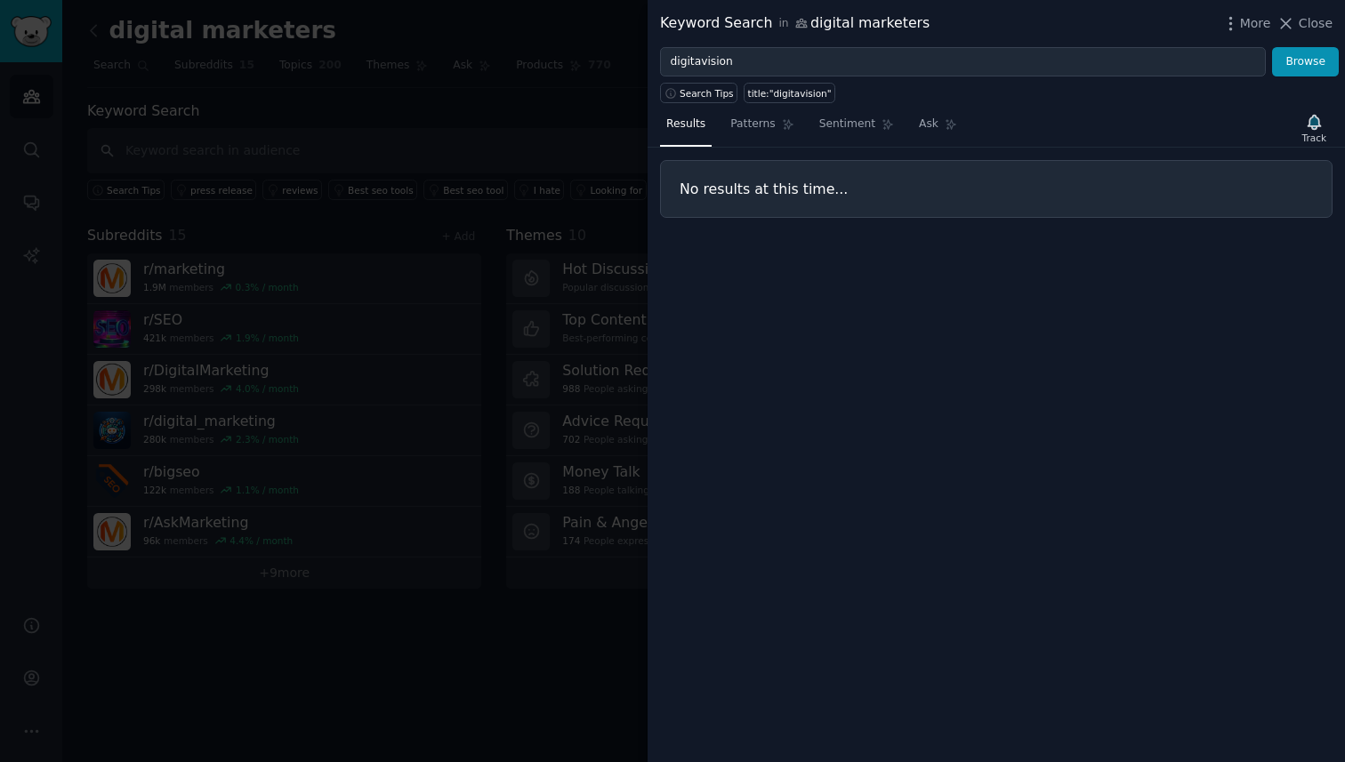
click at [407, 61] on div at bounding box center [672, 381] width 1345 height 762
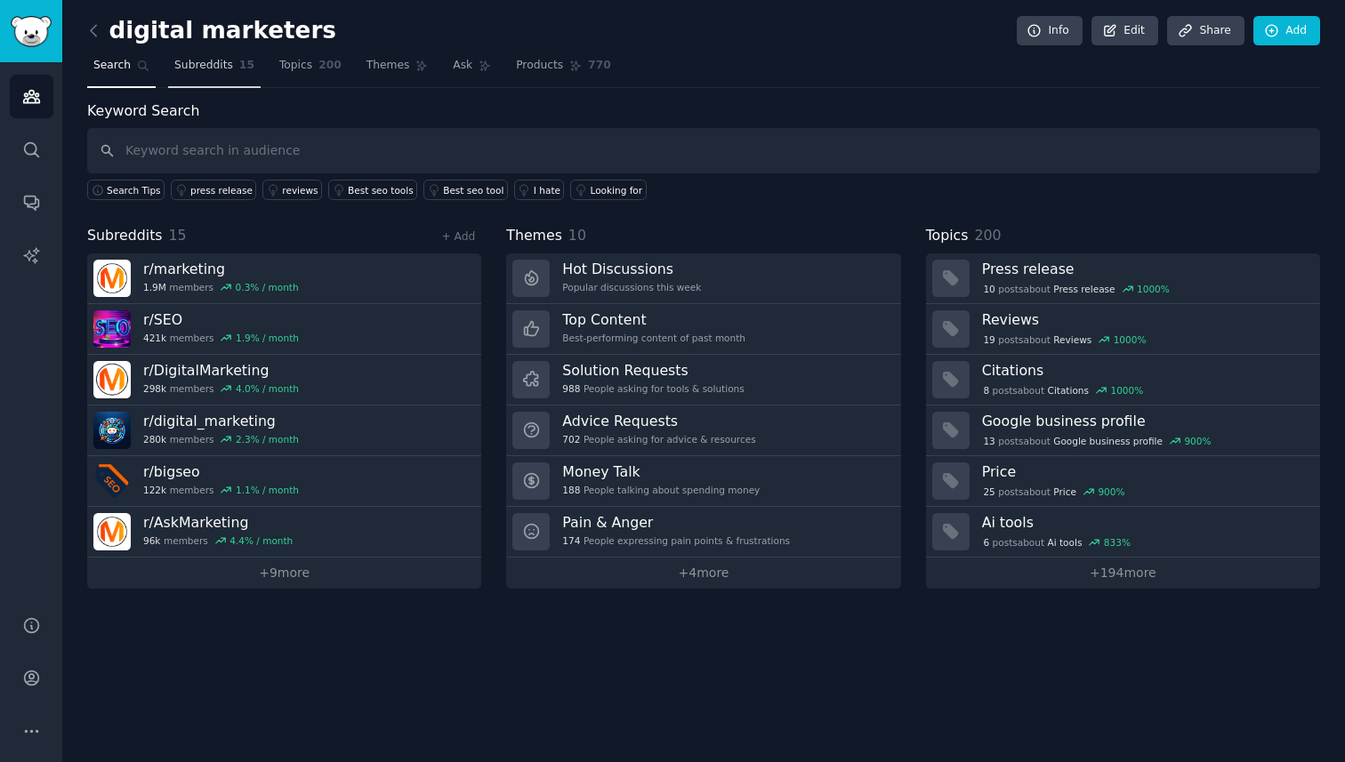
click at [189, 60] on span "Subreddits" at bounding box center [203, 66] width 59 height 16
